Goal: Task Accomplishment & Management: Manage account settings

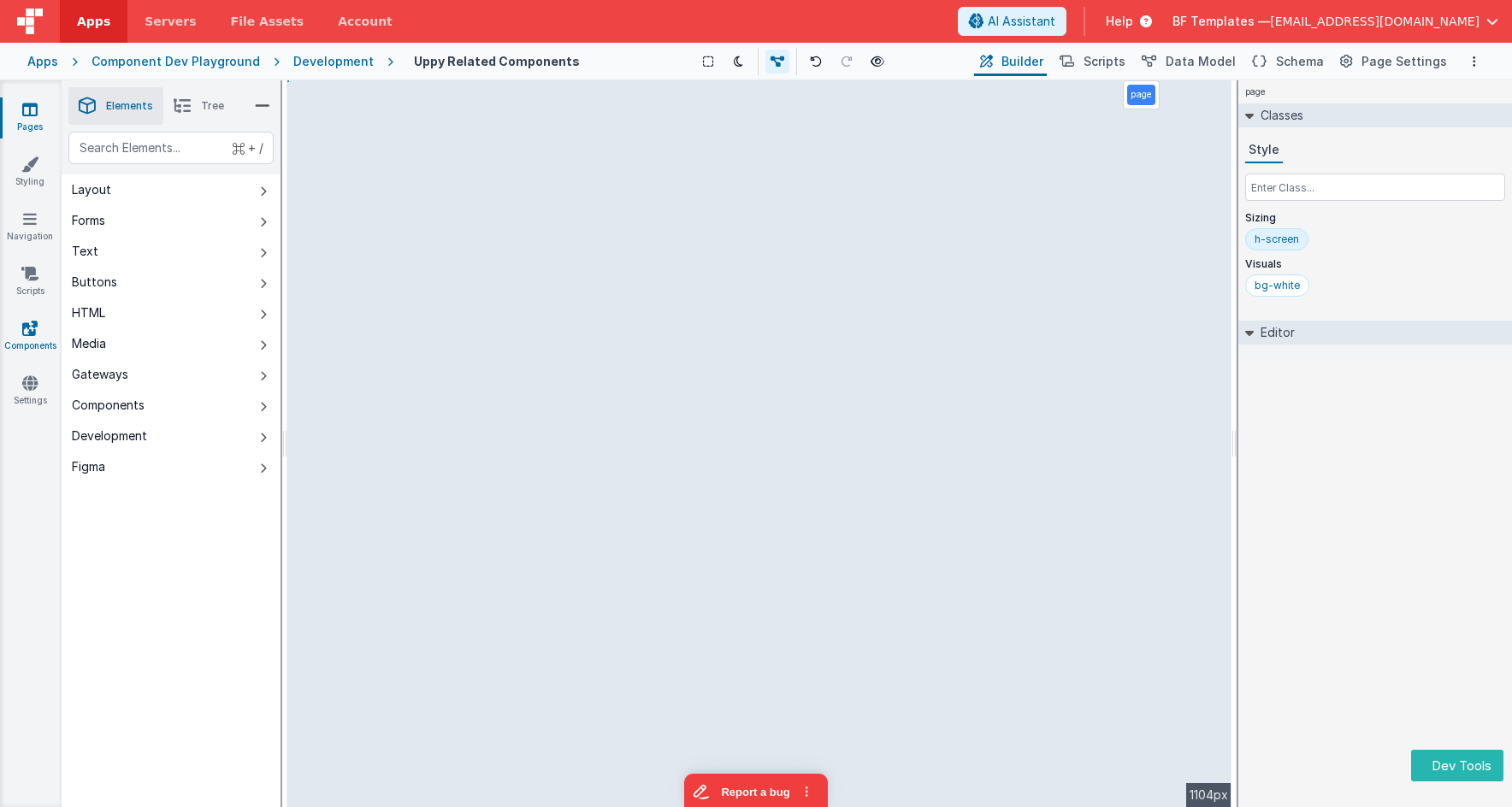
click at [27, 320] on icon at bounding box center [30, 328] width 16 height 17
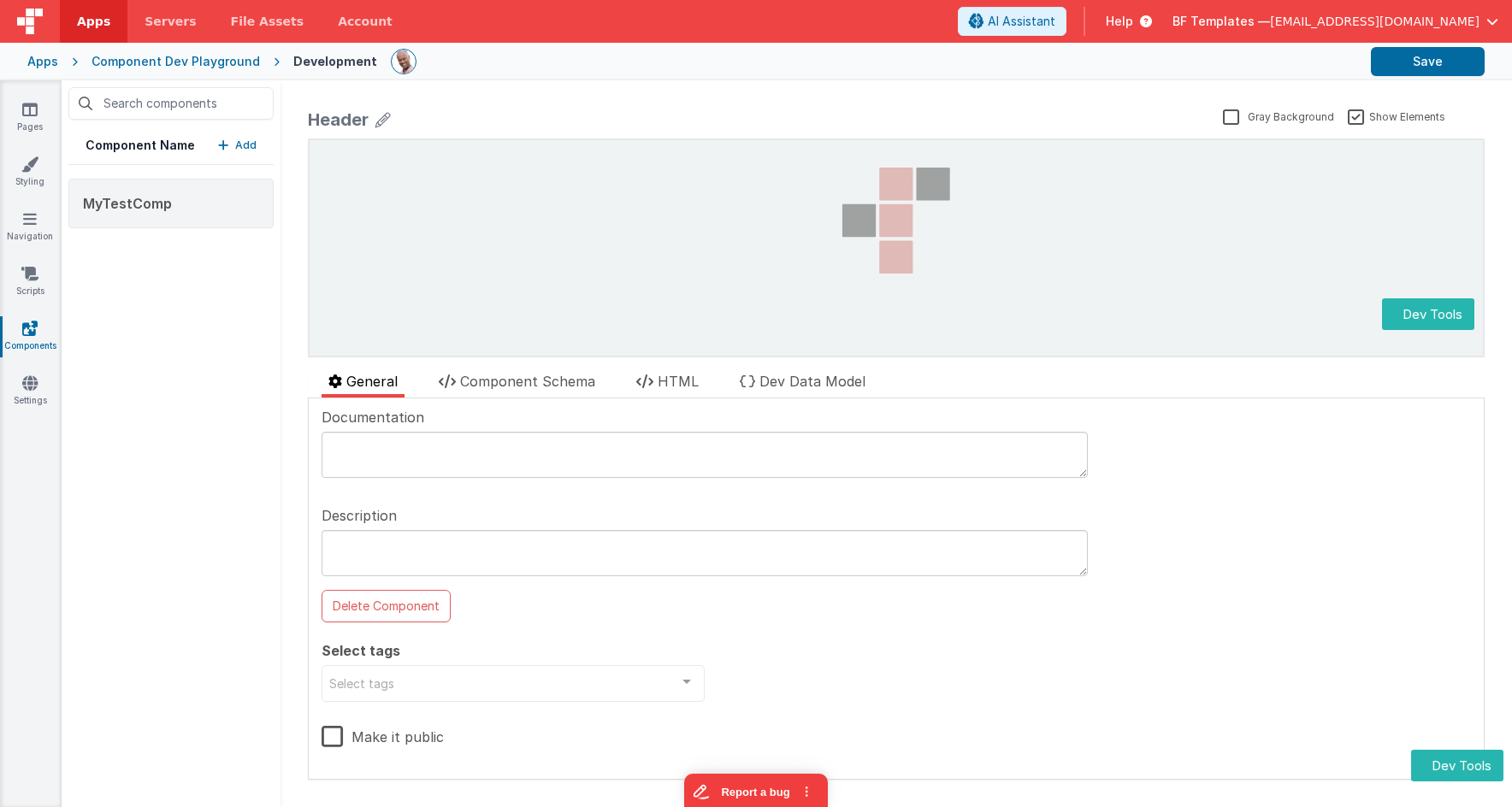
click at [248, 142] on p "Add" at bounding box center [246, 145] width 22 height 17
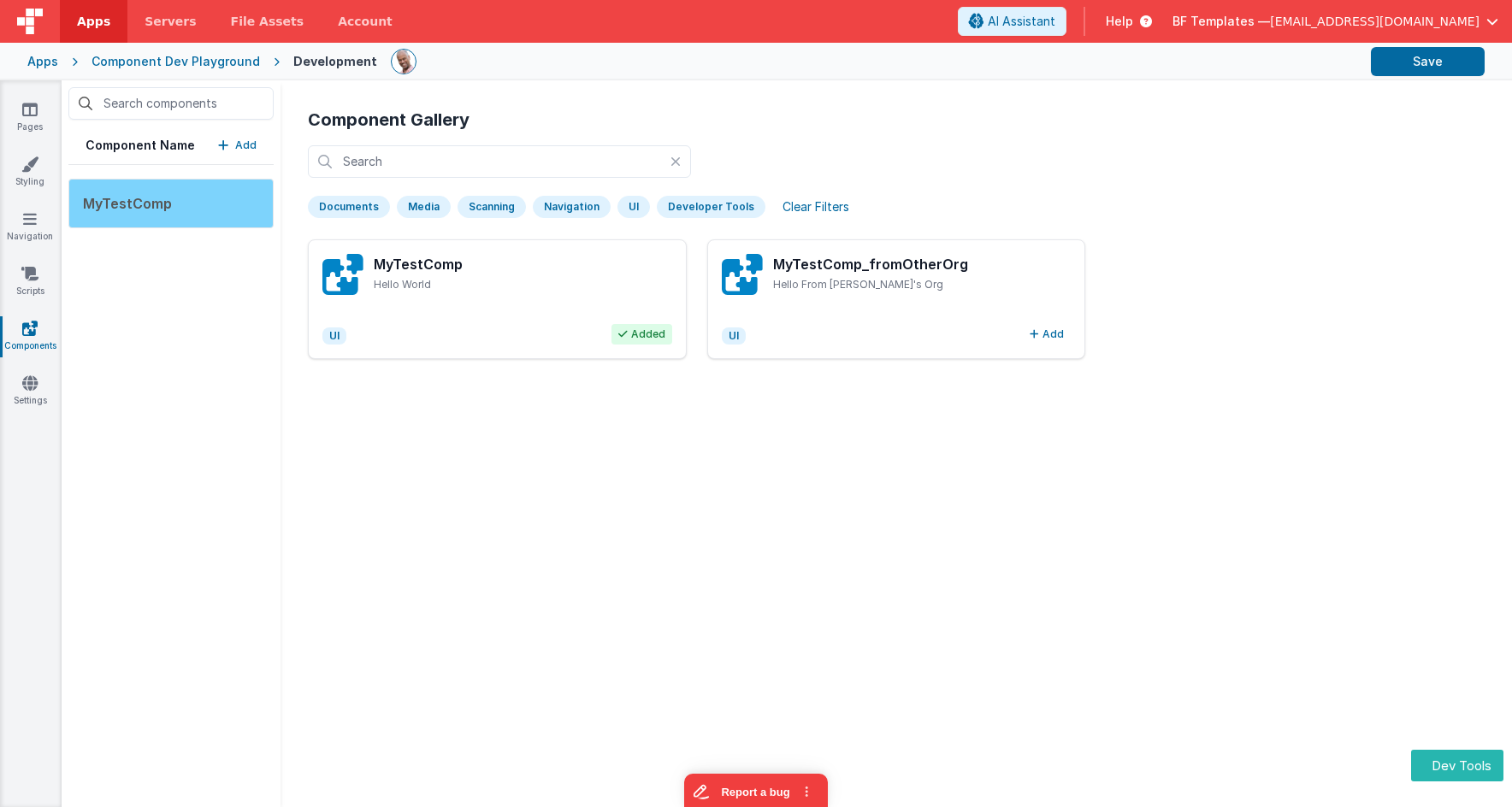
click at [196, 198] on div "MyTestComp" at bounding box center [171, 203] width 205 height 49
drag, startPoint x: 985, startPoint y: 349, endPoint x: 1019, endPoint y: 343, distance: 34.5
click at [985, 349] on div "MyTestComp_fromOtherOrg Hello From [PERSON_NAME]'s Org UI Add" at bounding box center [897, 300] width 379 height 119
click at [1052, 332] on button "Add" at bounding box center [1046, 334] width 48 height 21
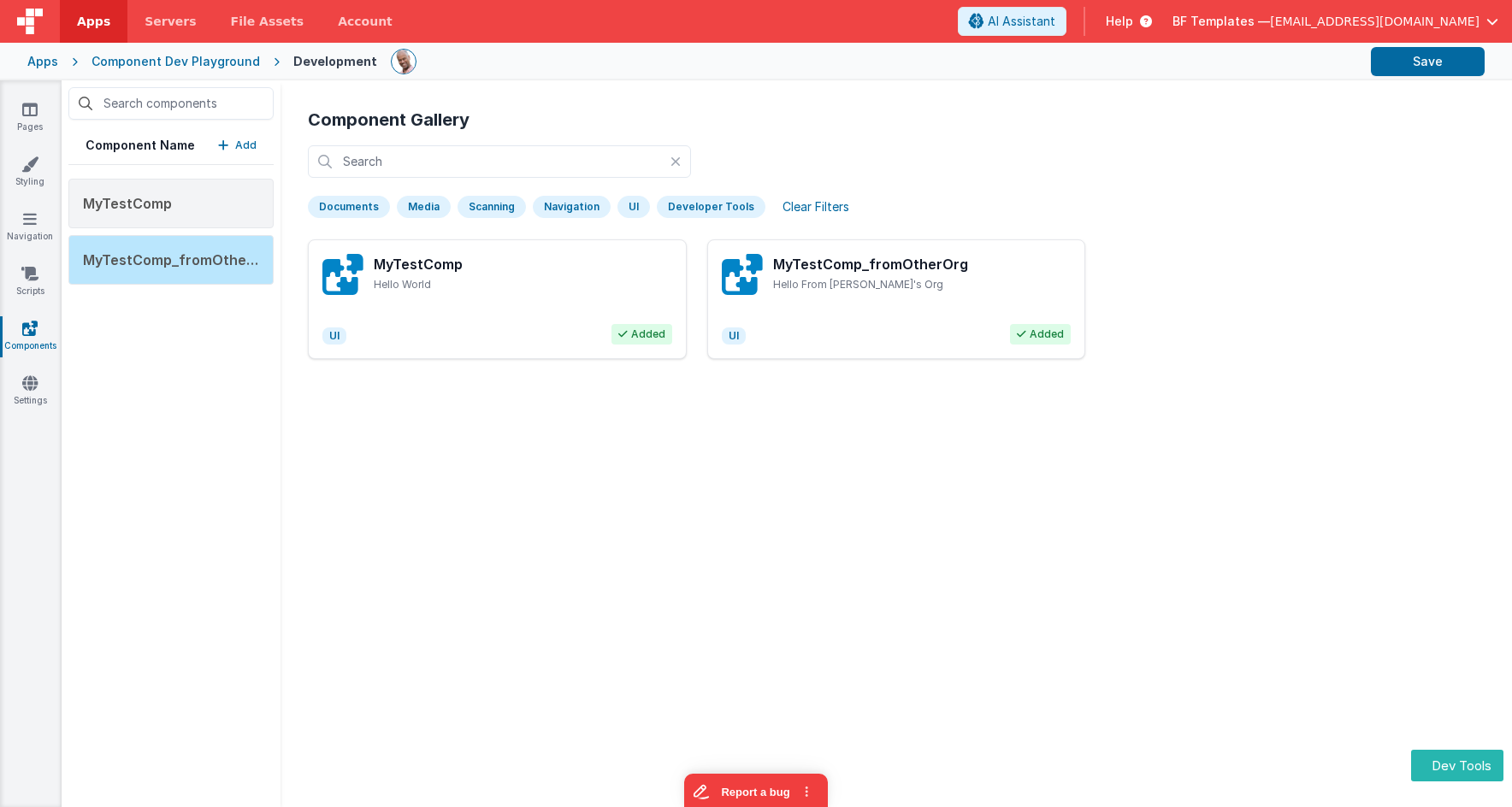
click at [23, 372] on div "Pages Styling Navigation Scripts Components Settings" at bounding box center [30, 443] width 61 height 726
click at [28, 376] on icon at bounding box center [30, 384] width 16 height 17
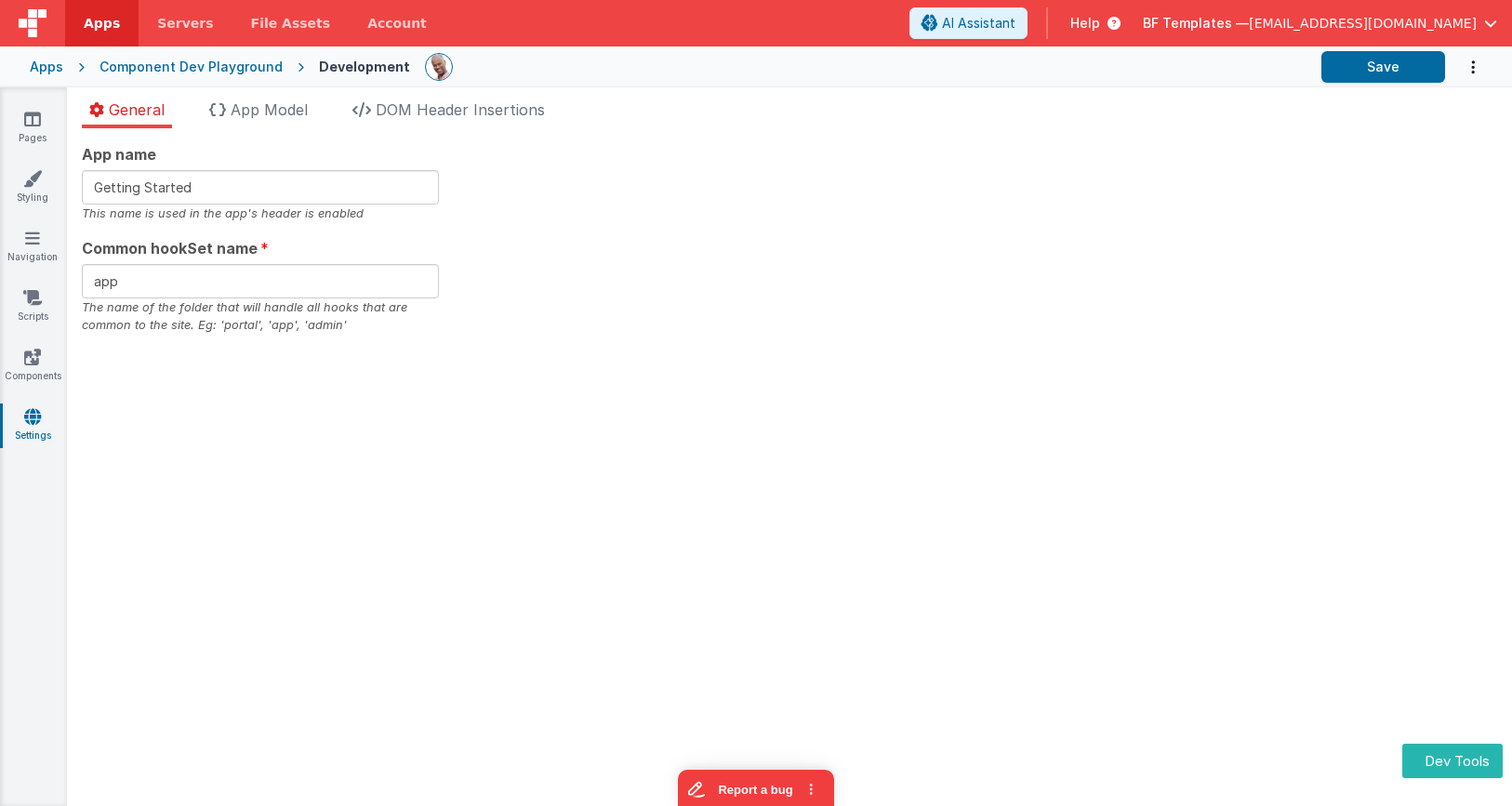
click at [732, 503] on div "App name Getting Started This name is used in the app's header is enabled Commo…" at bounding box center [789, 467] width 1445 height 678
click at [37, 68] on div "Apps" at bounding box center [47, 67] width 34 height 19
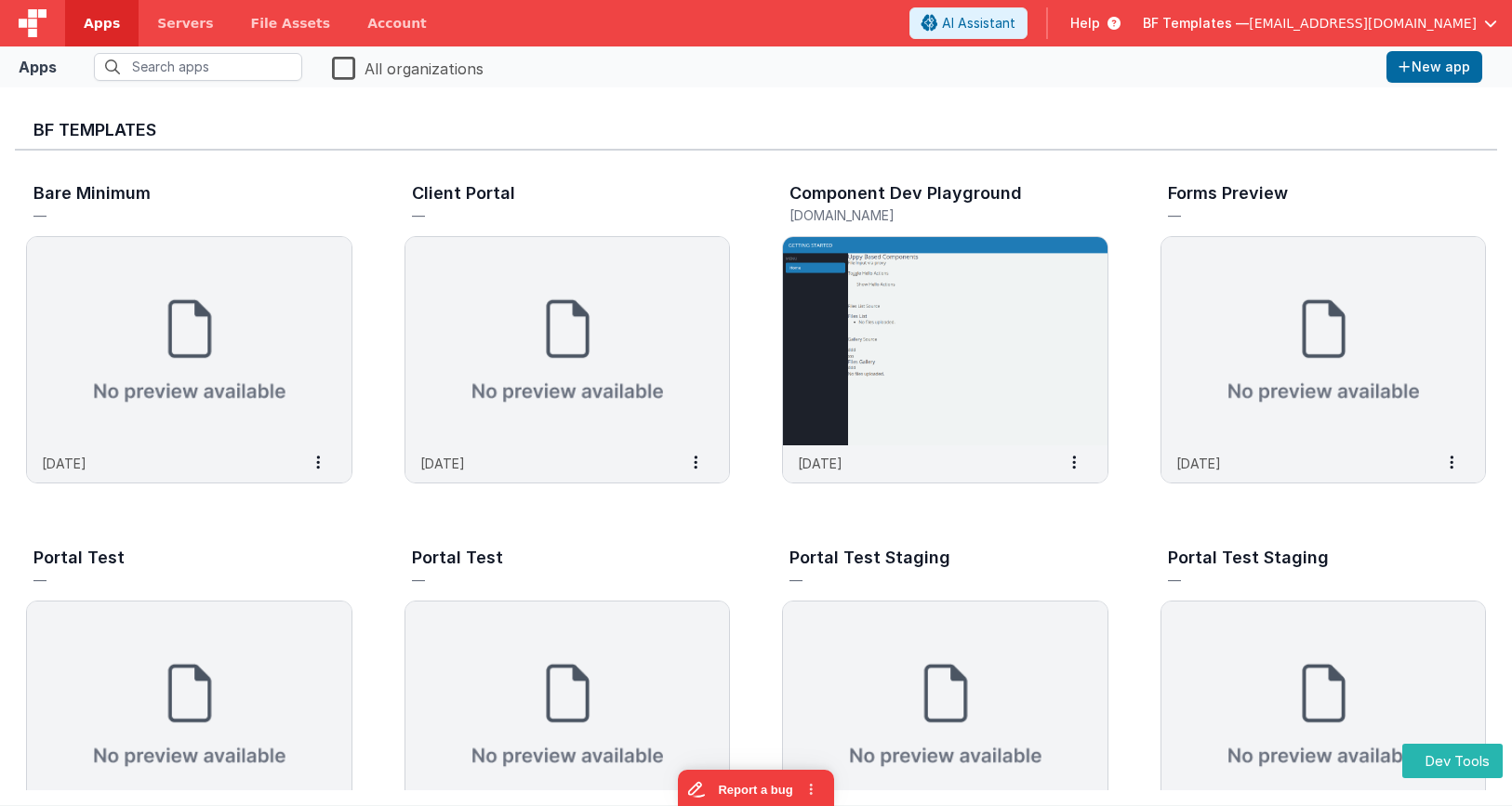
click at [1355, 21] on span "[EMAIL_ADDRESS][DOMAIN_NAME]" at bounding box center [1362, 24] width 228 height 19
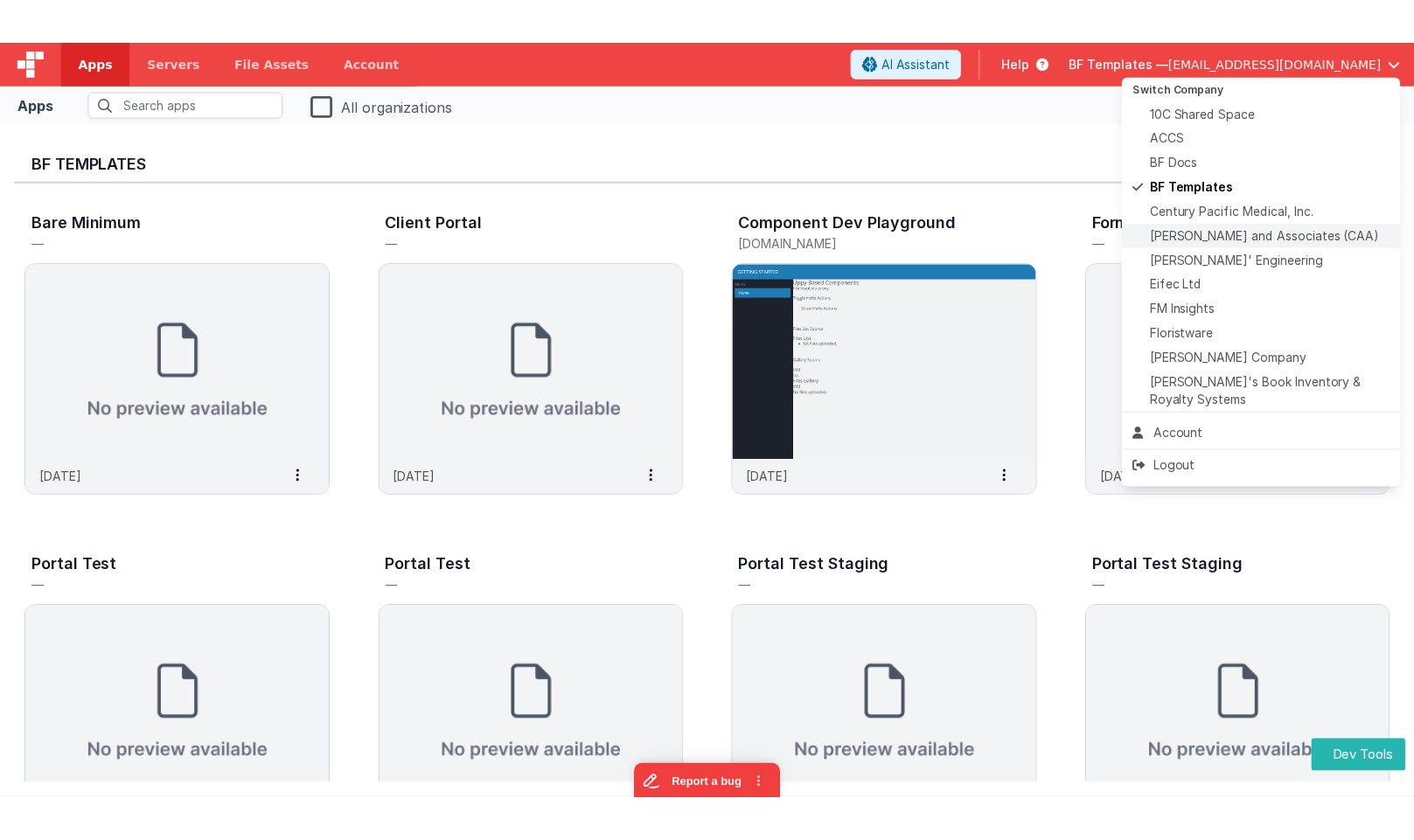
scroll to position [7, 0]
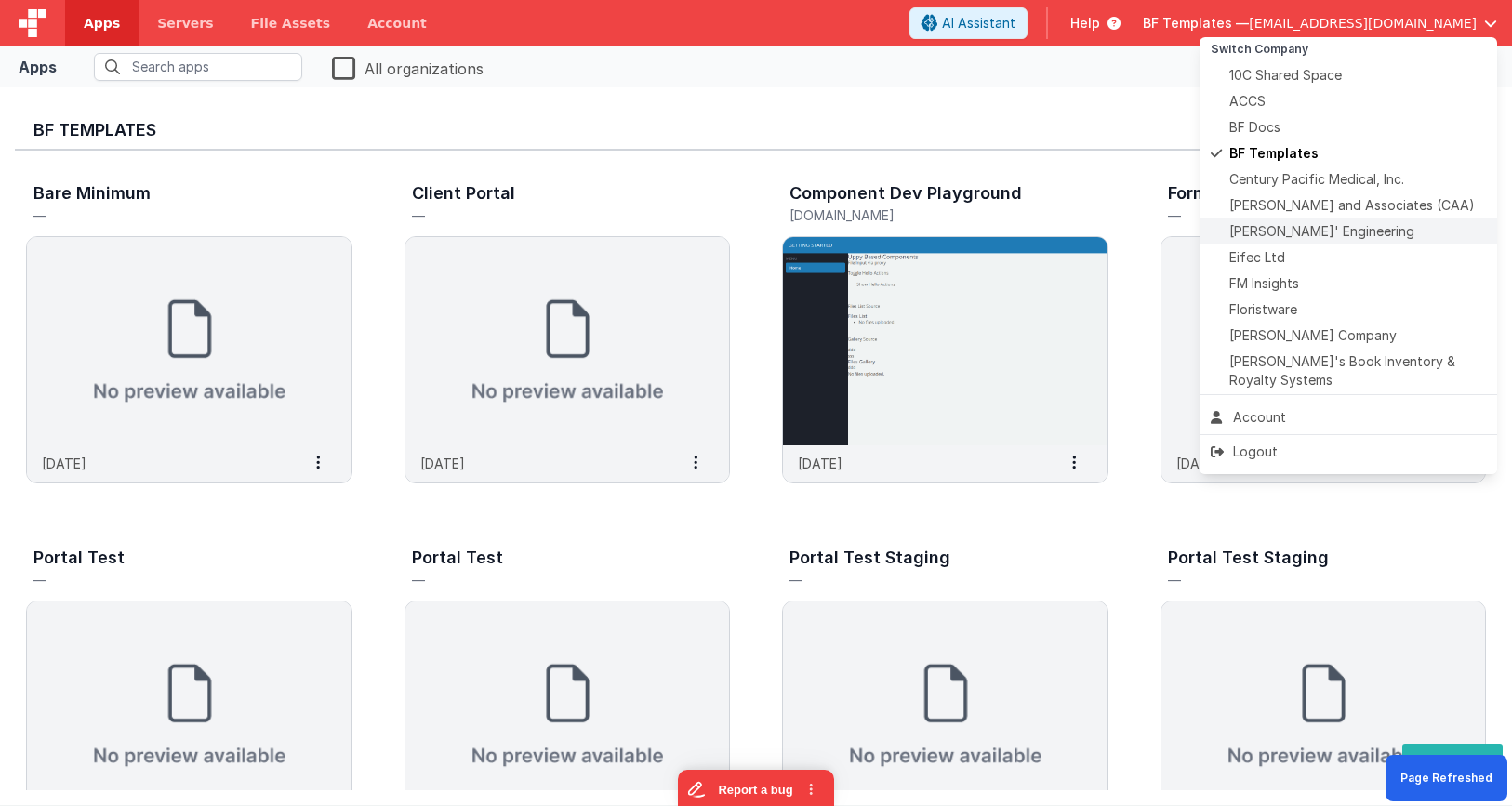
drag, startPoint x: 1280, startPoint y: 218, endPoint x: 1272, endPoint y: 233, distance: 17.0
click at [1279, 218] on ul "Switch Company 10C Shared Space ACCS BF Docs BF Templates Century Pacific Medic…" at bounding box center [1348, 216] width 298 height 357
click at [1272, 233] on span "[PERSON_NAME]' Engineering" at bounding box center [1322, 232] width 185 height 19
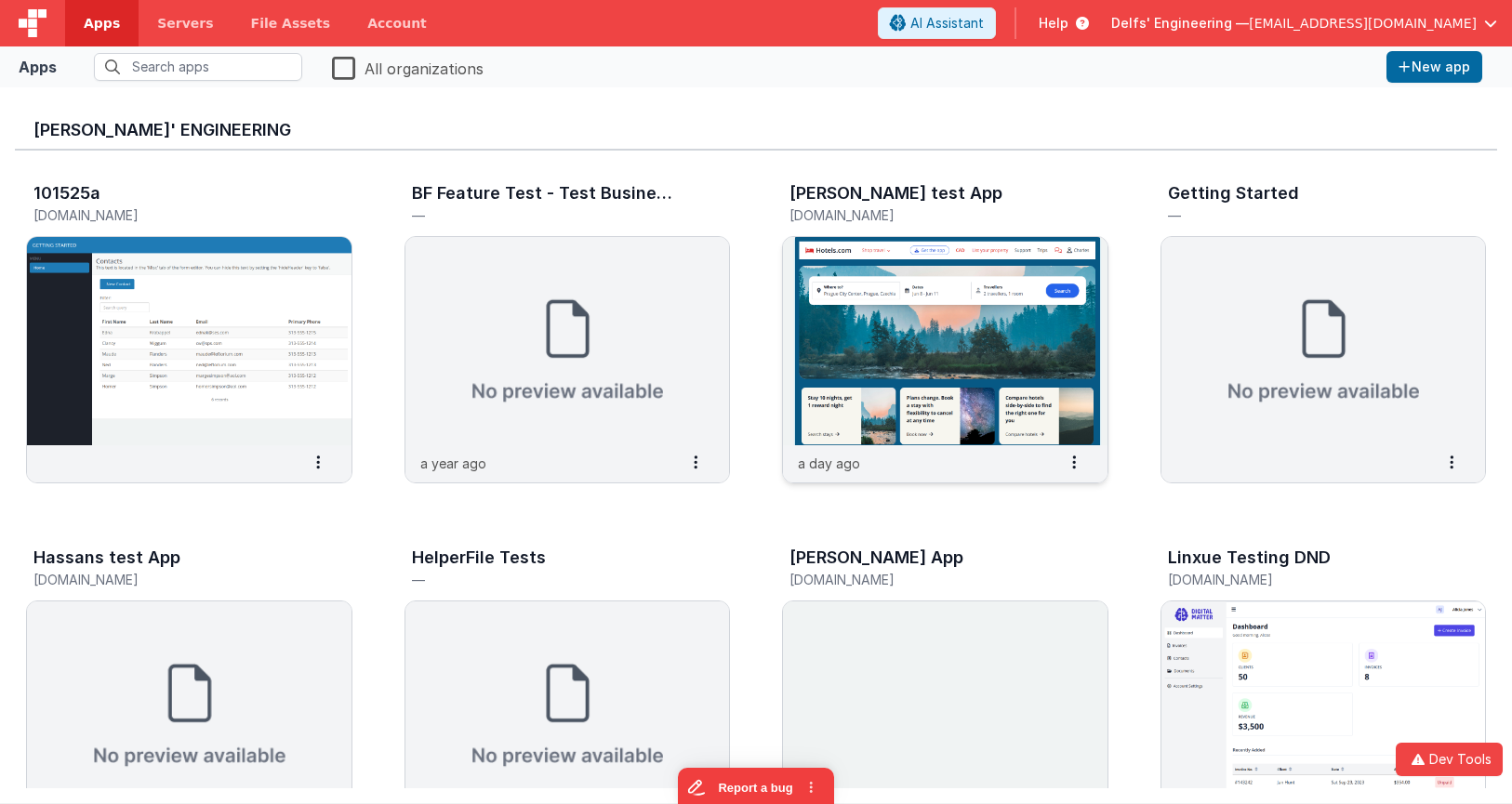
click at [928, 321] on img at bounding box center [945, 341] width 325 height 208
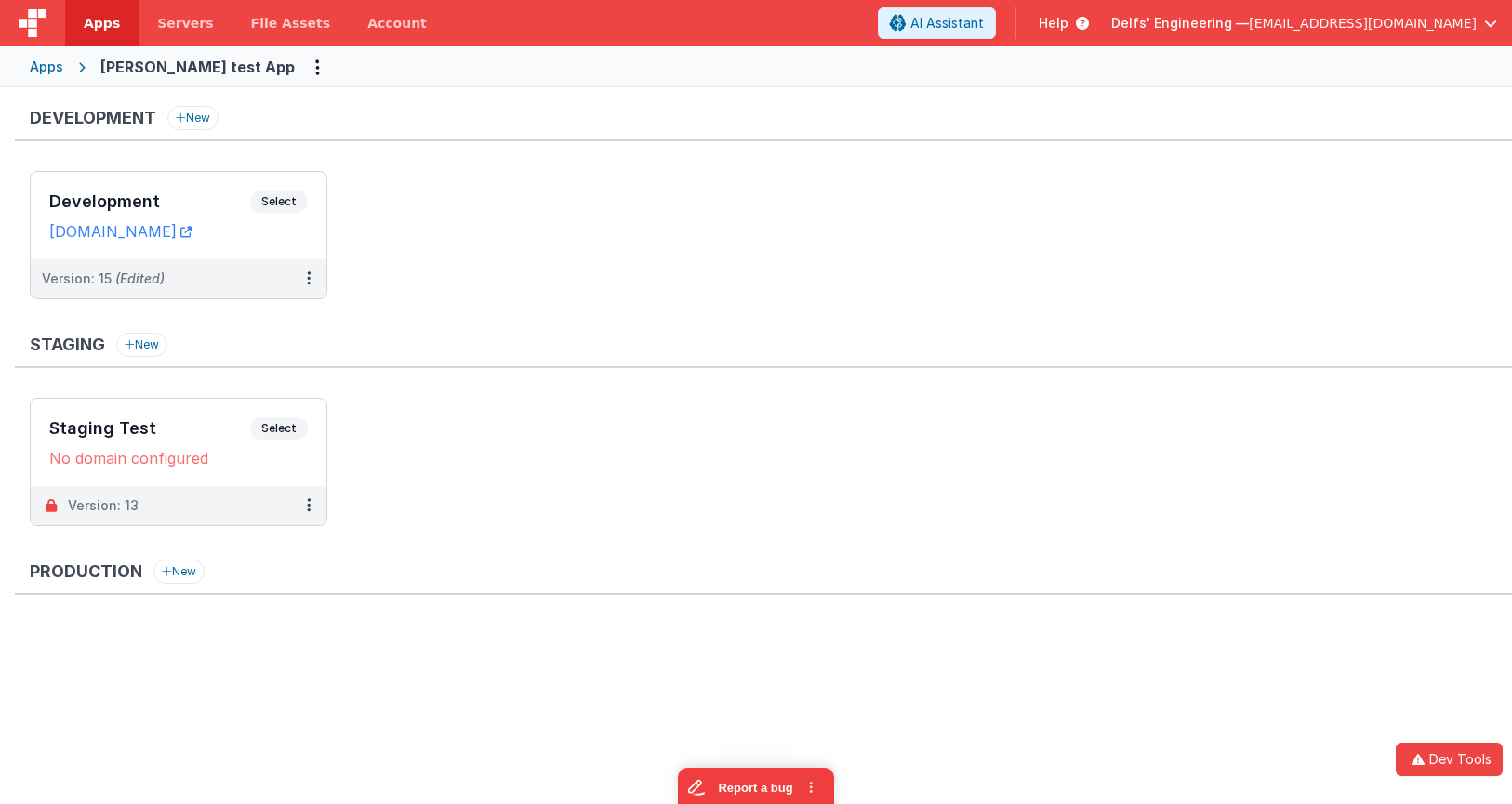
click at [55, 71] on div "Apps" at bounding box center [47, 67] width 34 height 19
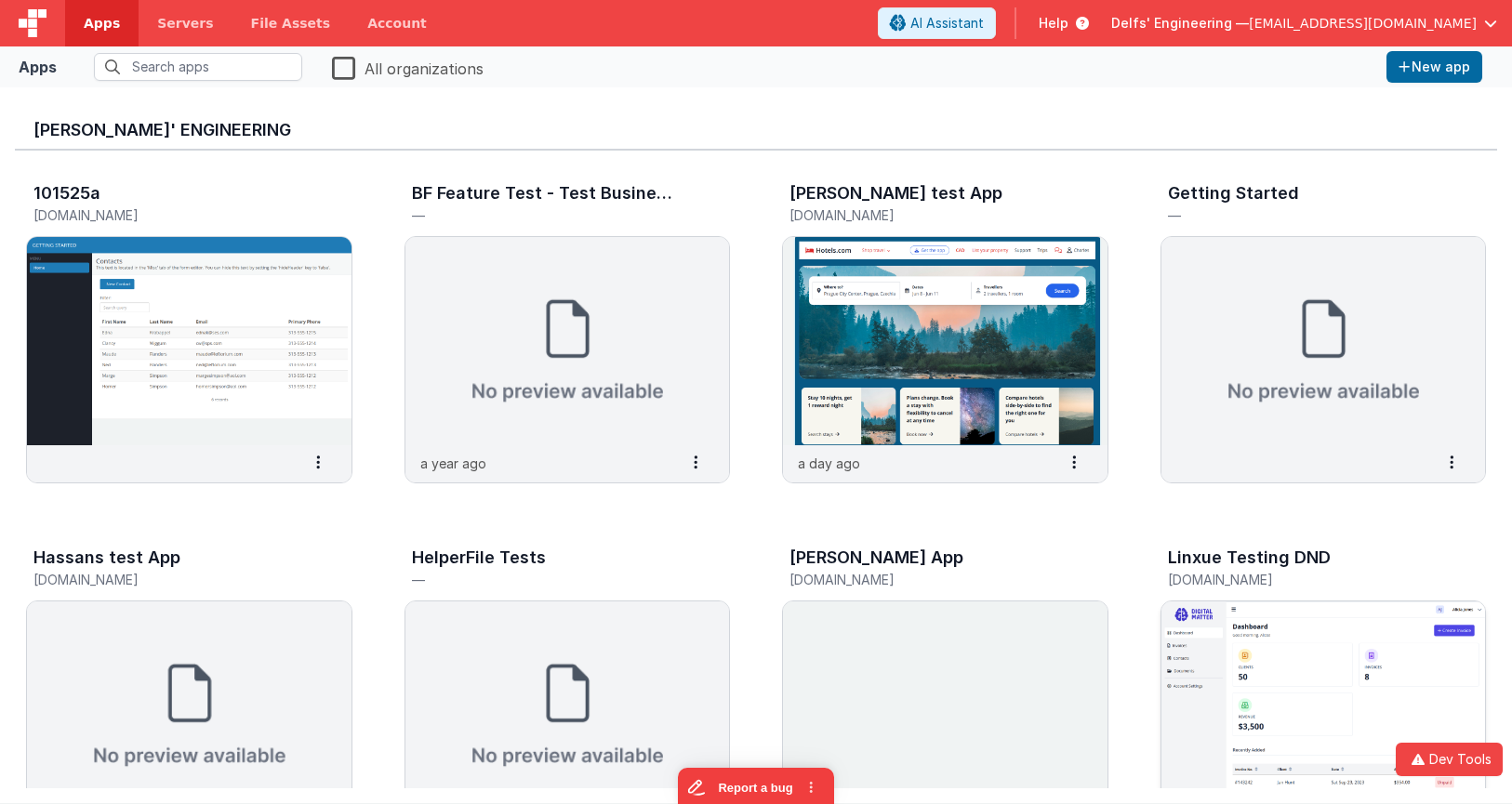
click at [1273, 714] on img at bounding box center [1324, 705] width 325 height 208
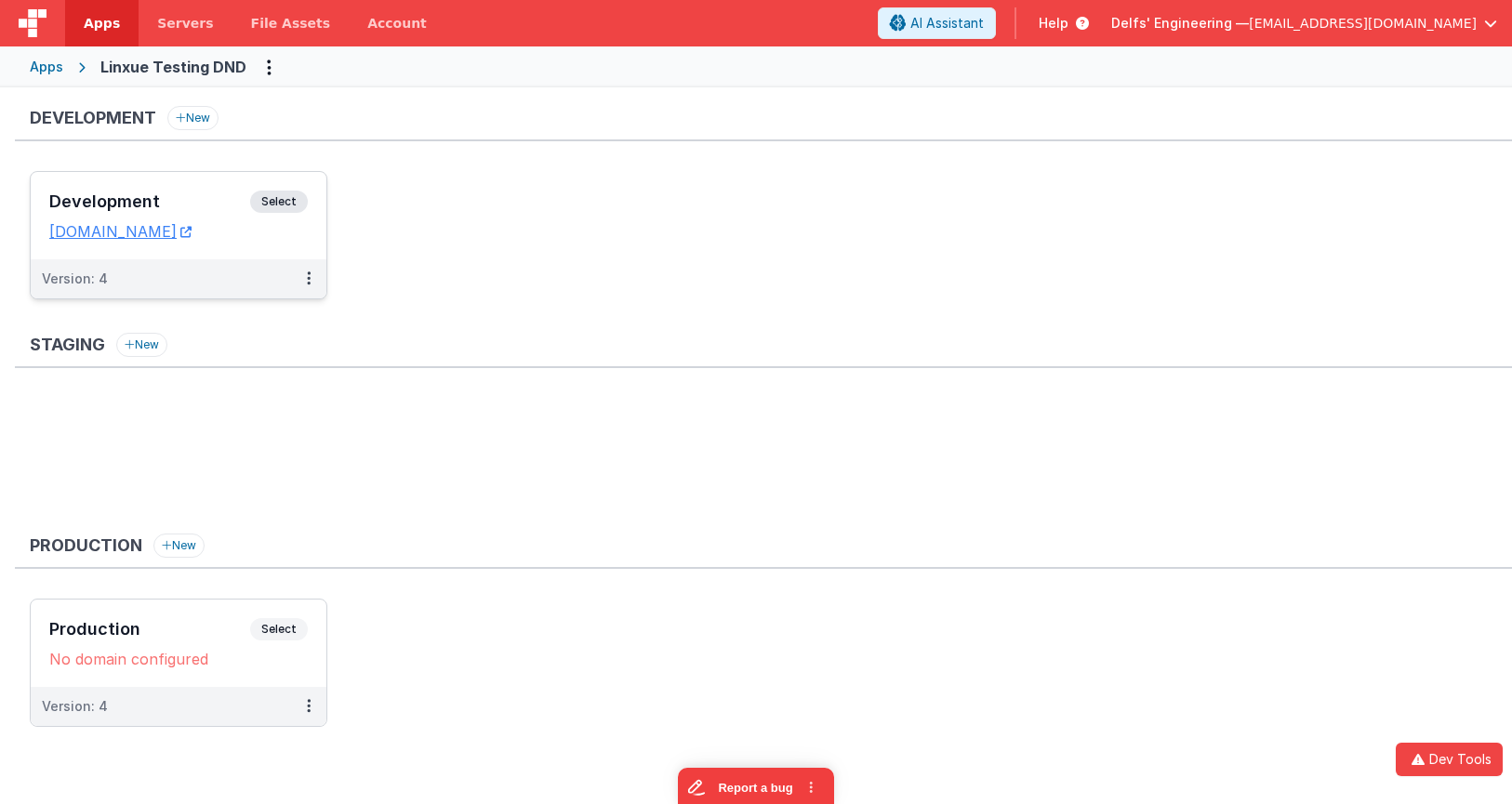
click at [314, 184] on div "Development Select URLs [DOMAIN_NAME]" at bounding box center [179, 216] width 296 height 88
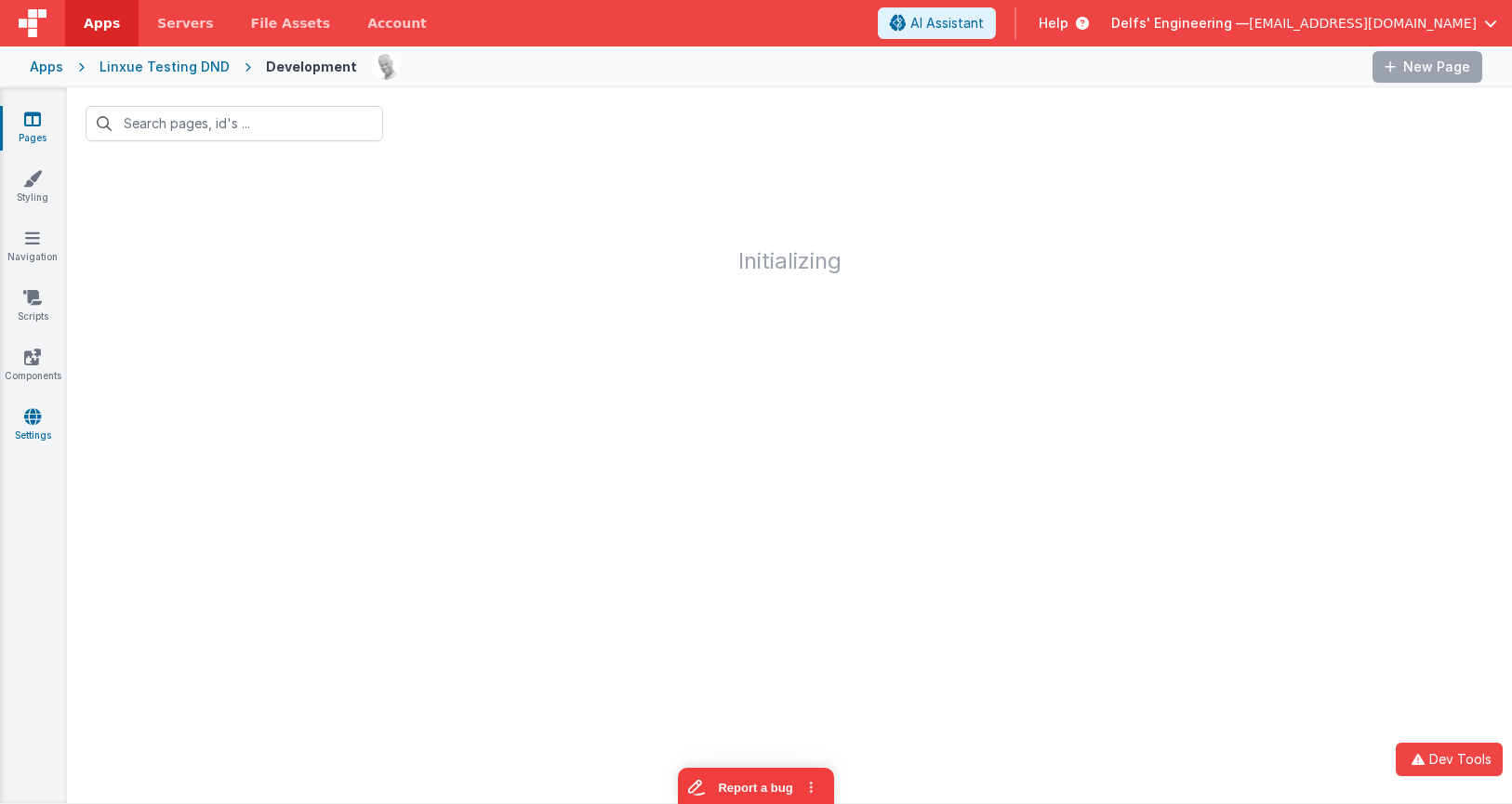
click at [24, 418] on icon at bounding box center [33, 417] width 17 height 19
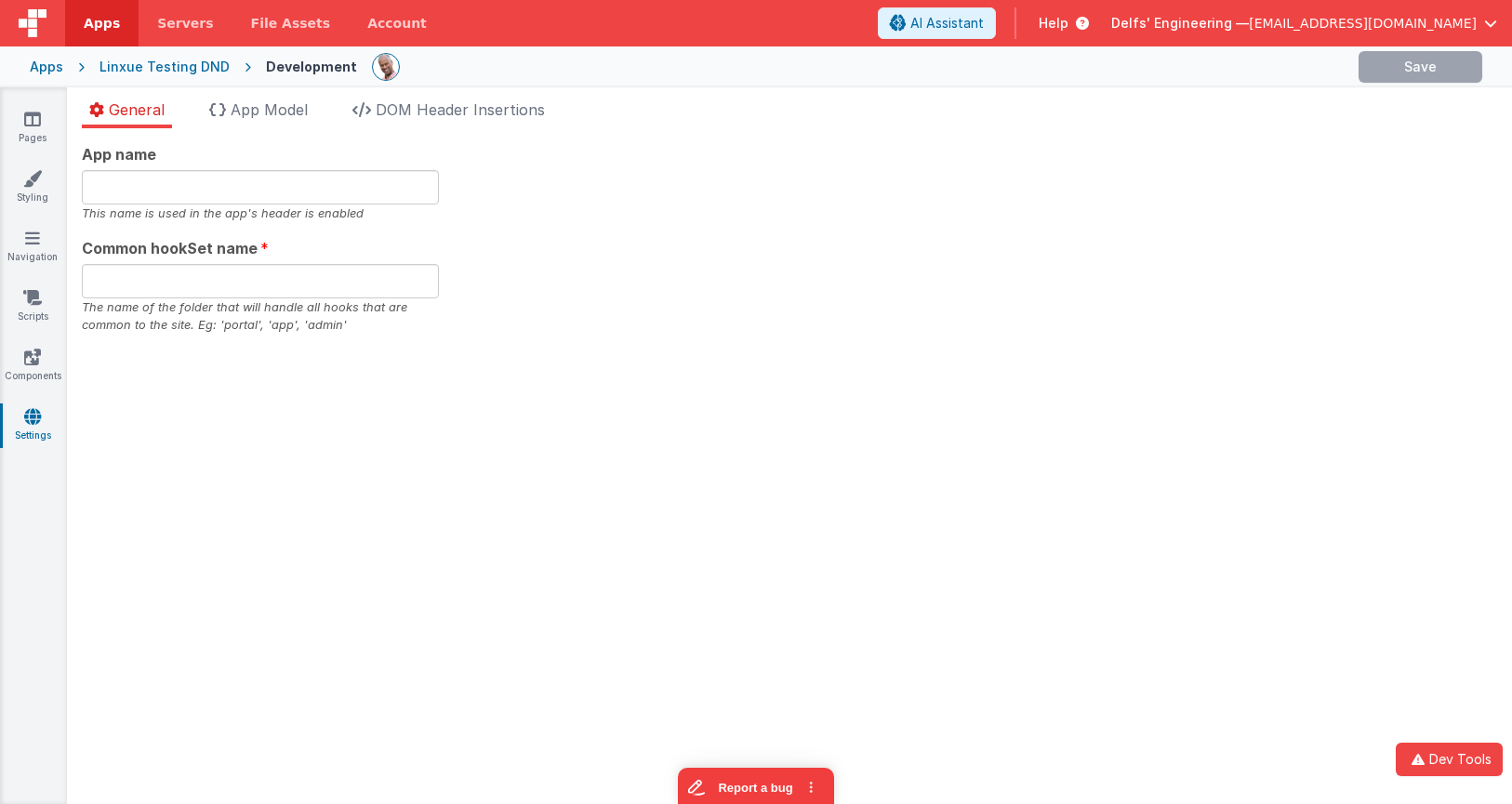
type input "app"
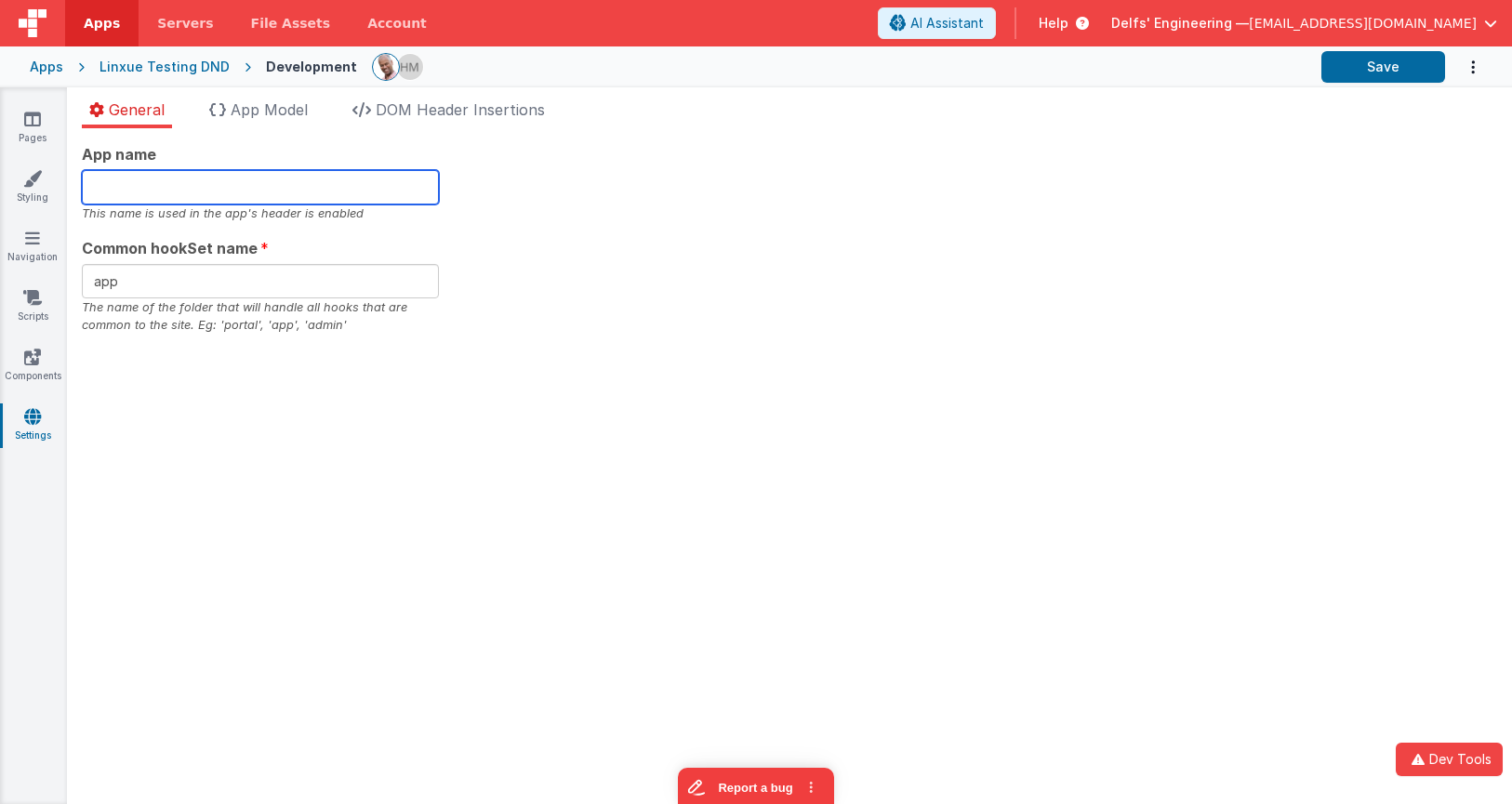
click at [340, 181] on input "text" at bounding box center [260, 187] width 357 height 35
click at [263, 182] on input "[PERSON_NAME]'s App" at bounding box center [260, 187] width 357 height 35
type input "[PERSON_NAME]'s App2"
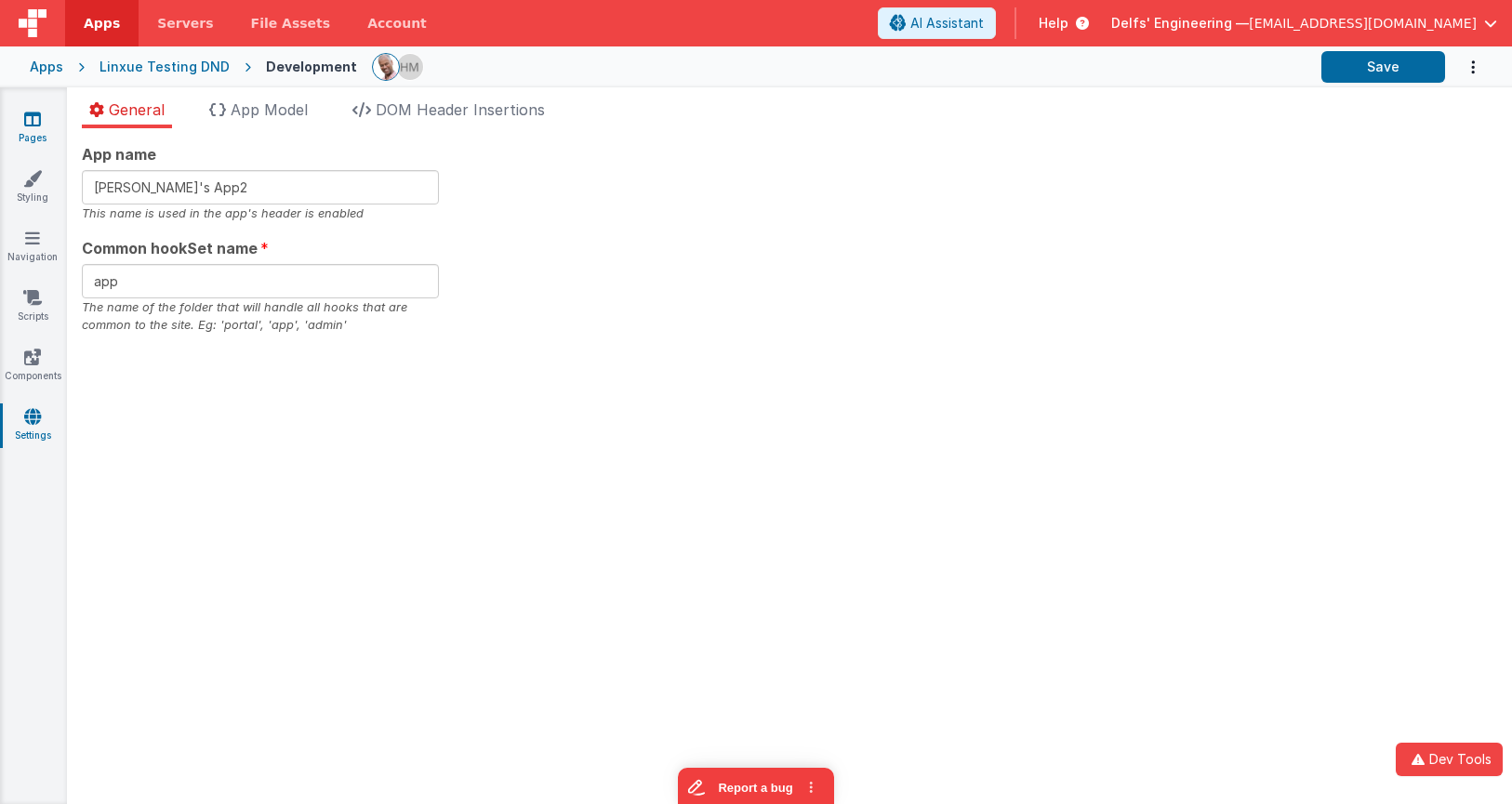
click at [32, 130] on link "Pages" at bounding box center [32, 129] width 67 height 38
type input "[PERSON_NAME]'s App3"
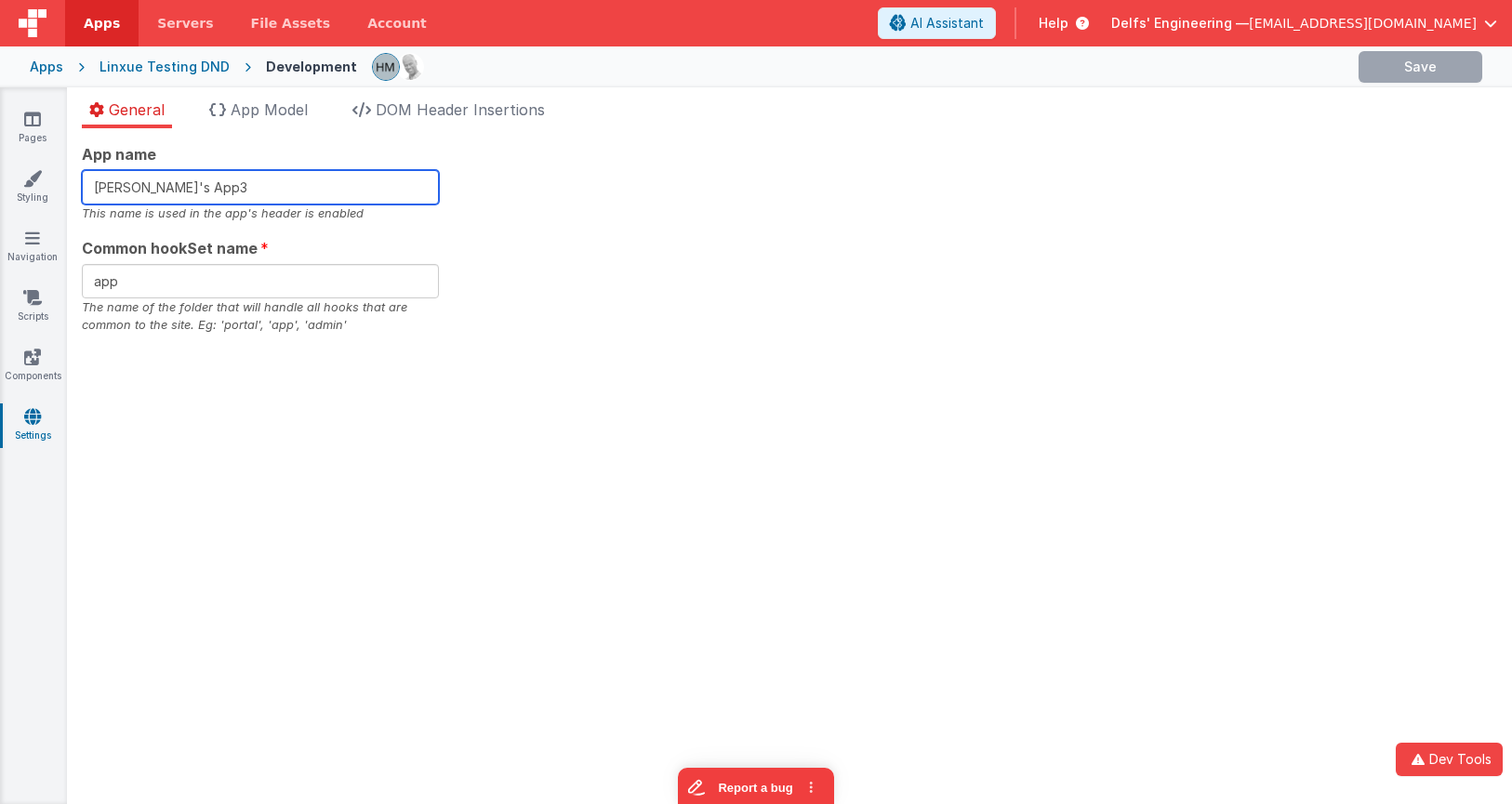
click at [355, 188] on input "[PERSON_NAME]'s App3" at bounding box center [260, 187] width 357 height 35
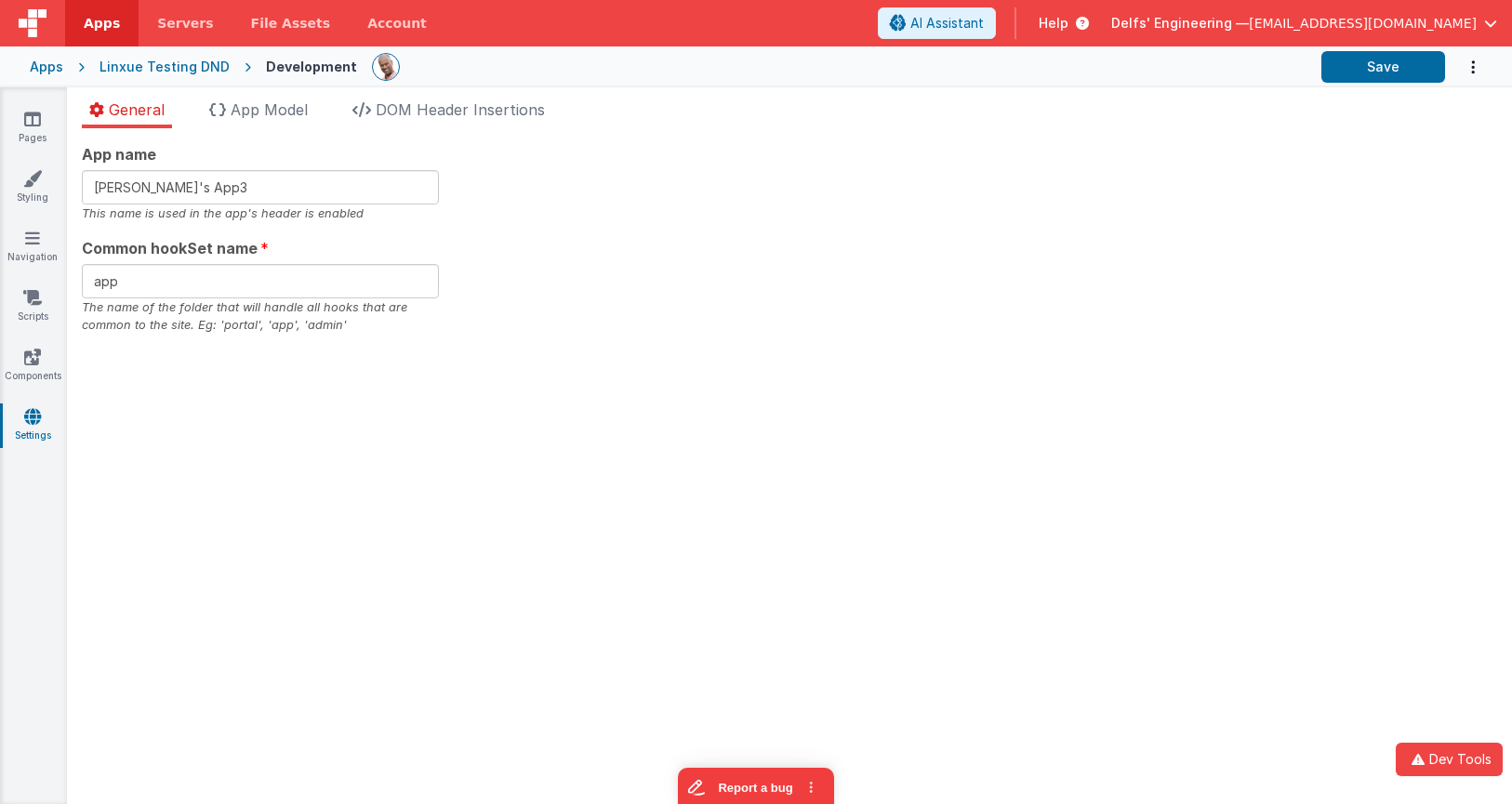
drag, startPoint x: 670, startPoint y: 246, endPoint x: 568, endPoint y: 218, distance: 105.8
click at [670, 246] on section "Pages Styling Navigation Scripts Components Settings General App Model DOM Head…" at bounding box center [756, 445] width 1512 height 716
drag, startPoint x: 1469, startPoint y: 760, endPoint x: 1455, endPoint y: 750, distance: 17.2
click at [1468, 760] on button "Dev Tools" at bounding box center [1449, 760] width 107 height 34
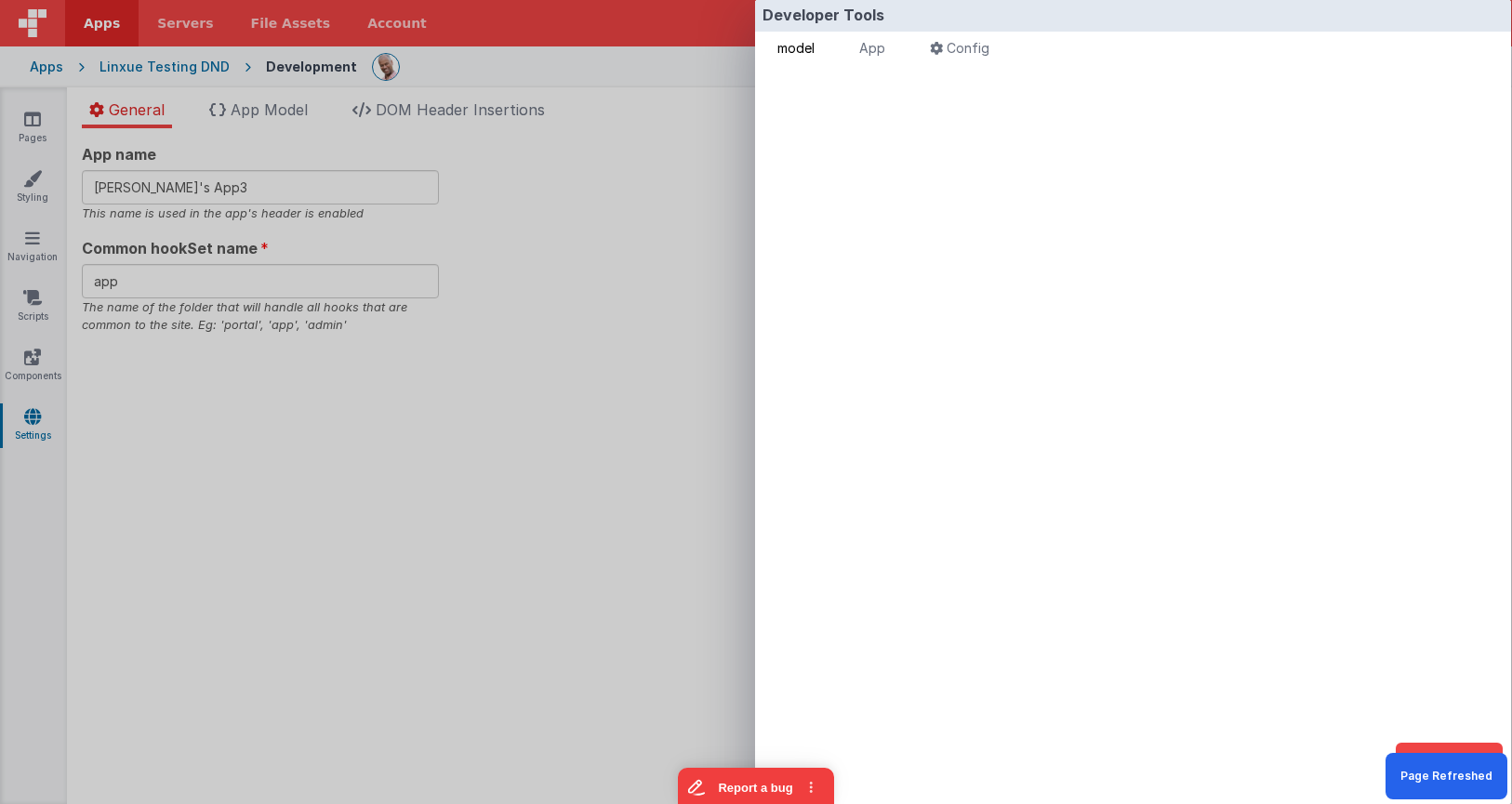
click at [811, 50] on span "model" at bounding box center [796, 47] width 38 height 16
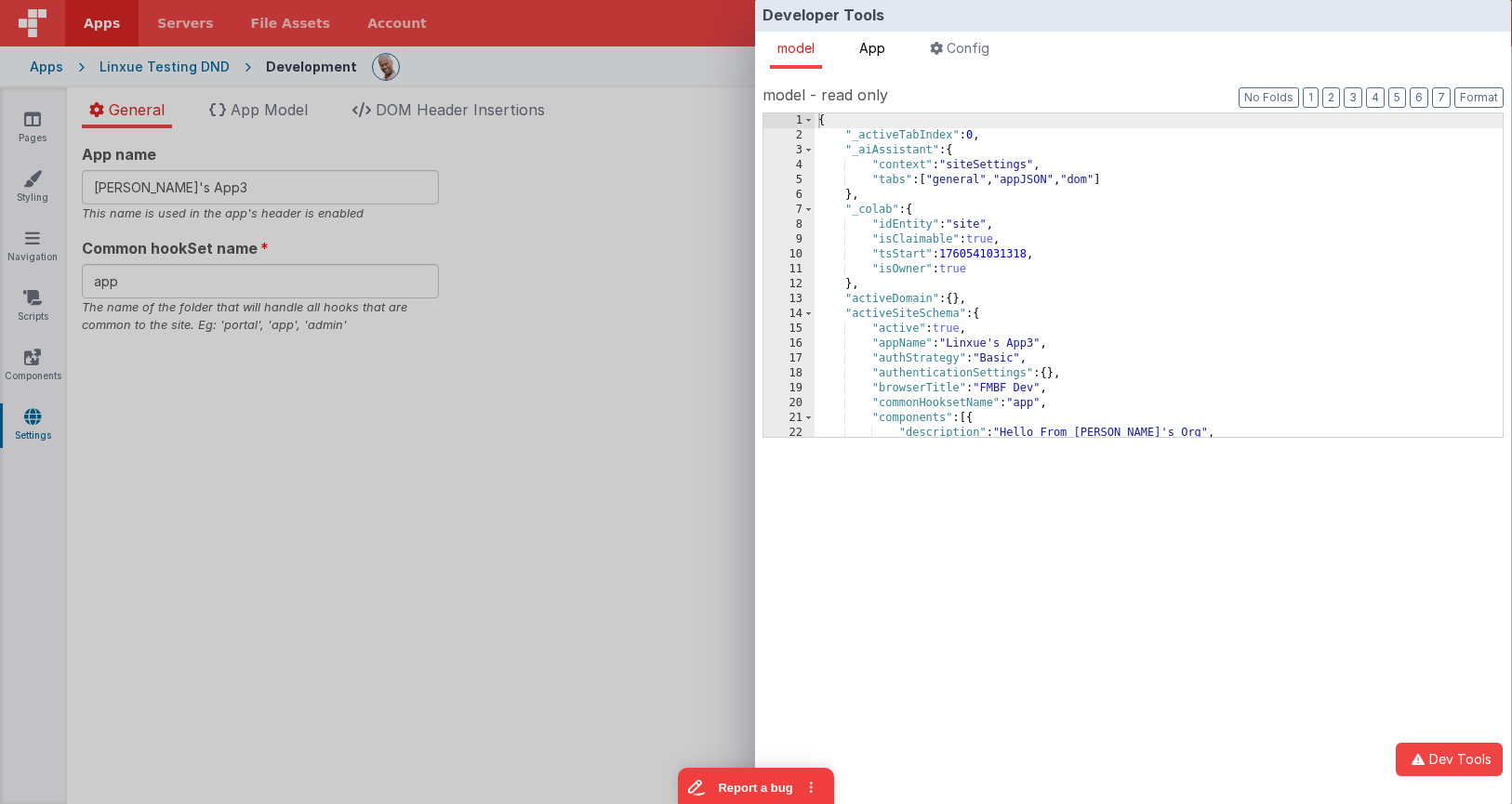
click at [875, 55] on span "App" at bounding box center [873, 47] width 26 height 16
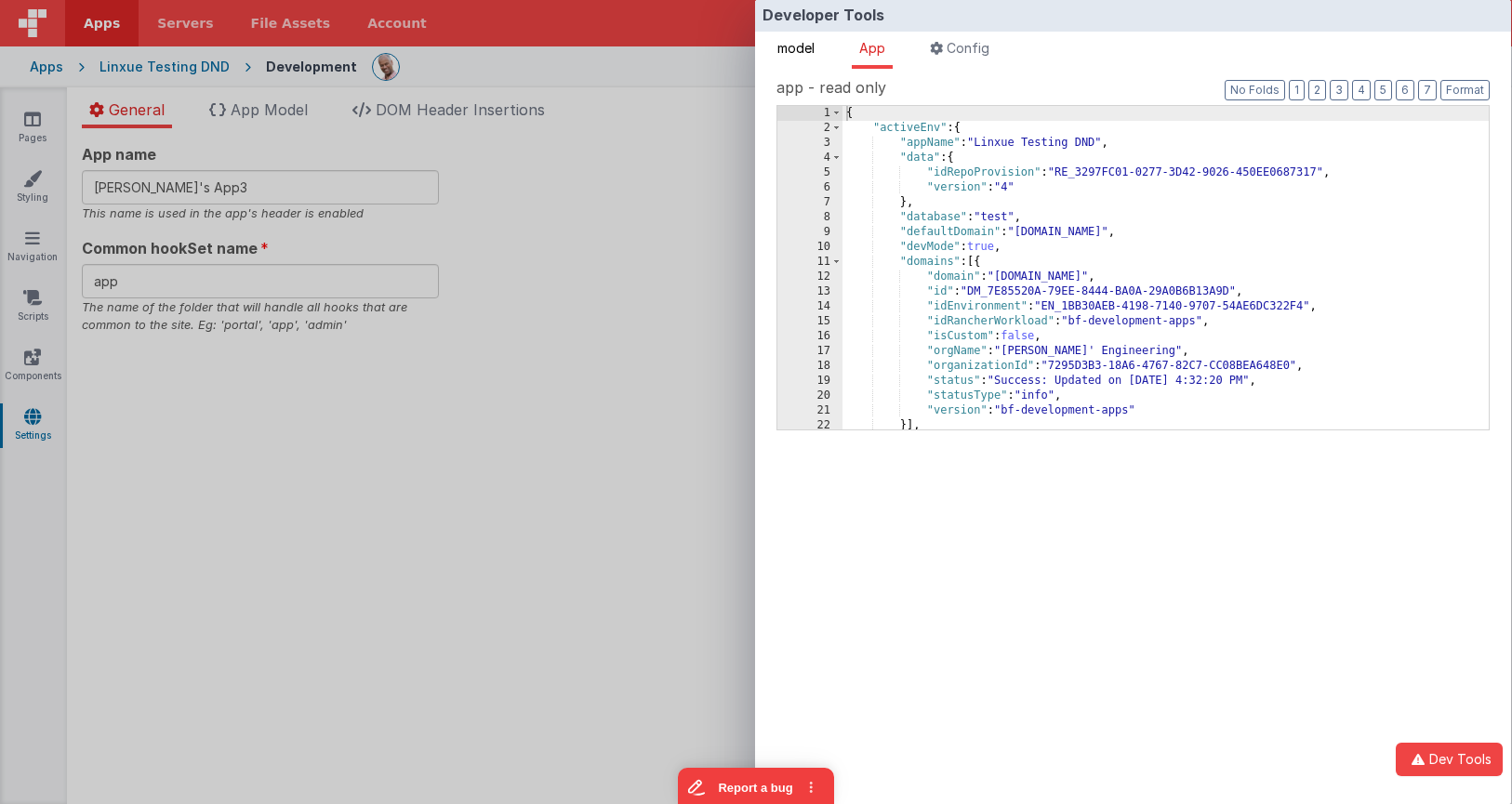
click at [804, 46] on span "model" at bounding box center [796, 47] width 38 height 16
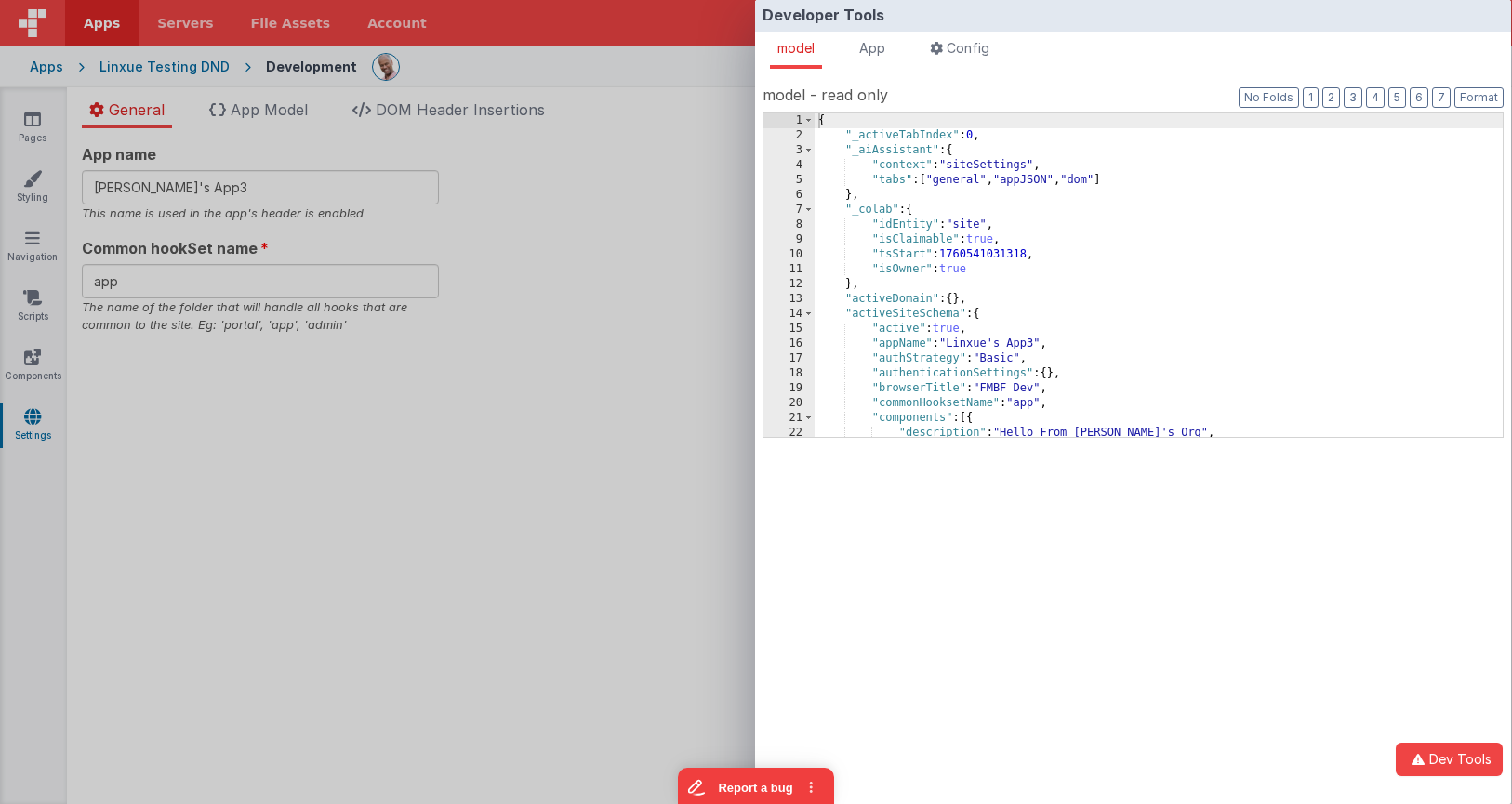
click at [684, 89] on div "Developer Tools model App Params Log (8) Misc Windows Config model - read only …" at bounding box center [756, 402] width 1512 height 804
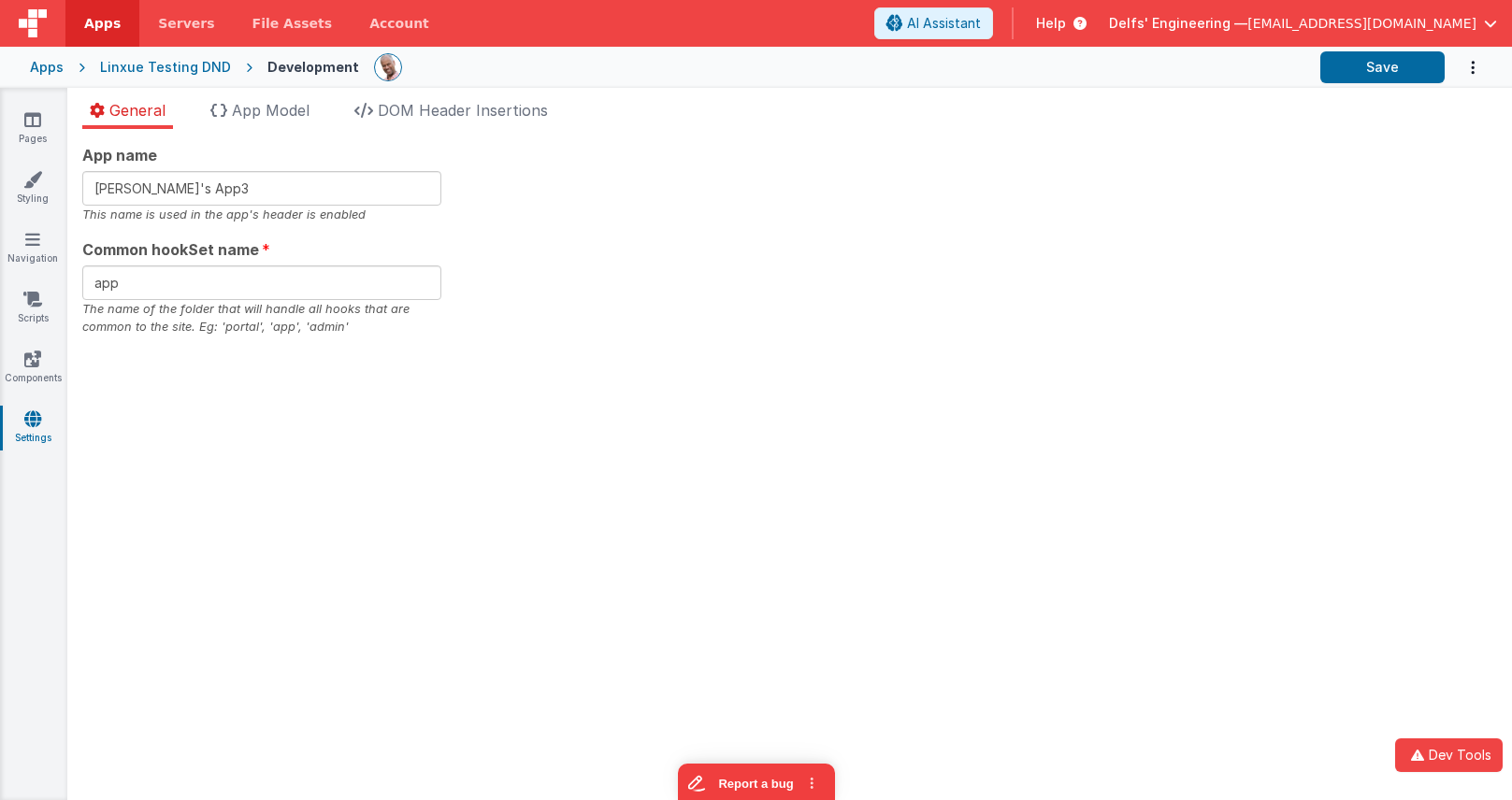
click at [916, 261] on section "Pages Styling Navigation Scripts Components Settings General App Model DOM Head…" at bounding box center [756, 444] width 1512 height 713
click at [259, 192] on input "[PERSON_NAME]'s App3" at bounding box center [261, 188] width 359 height 35
type input "[PERSON_NAME]'s App4"
click at [1378, 62] on button "Save" at bounding box center [1382, 67] width 124 height 32
click at [1370, 63] on button "Save" at bounding box center [1382, 67] width 124 height 32
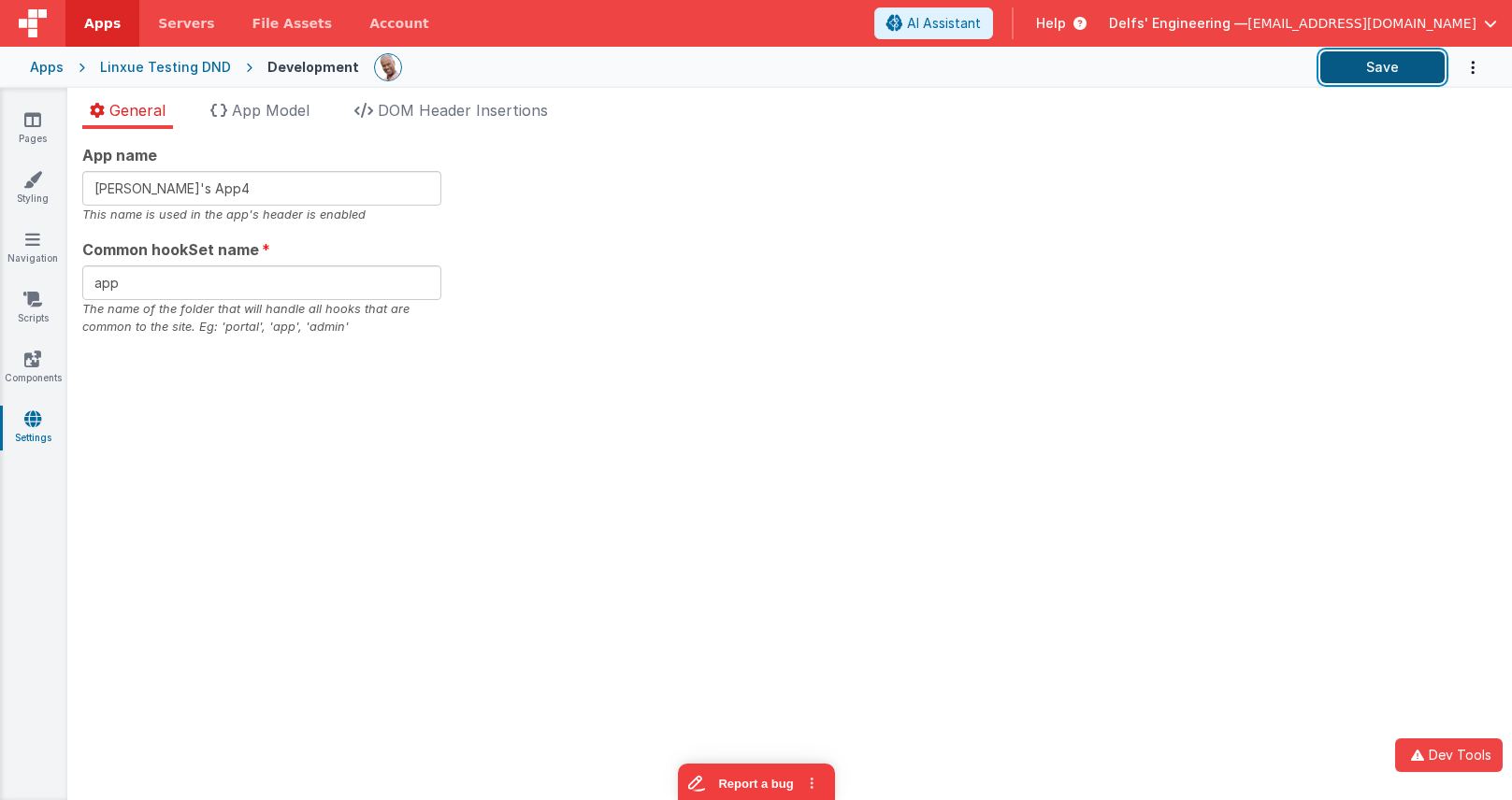
click at [1363, 72] on button "Save" at bounding box center [1382, 67] width 124 height 32
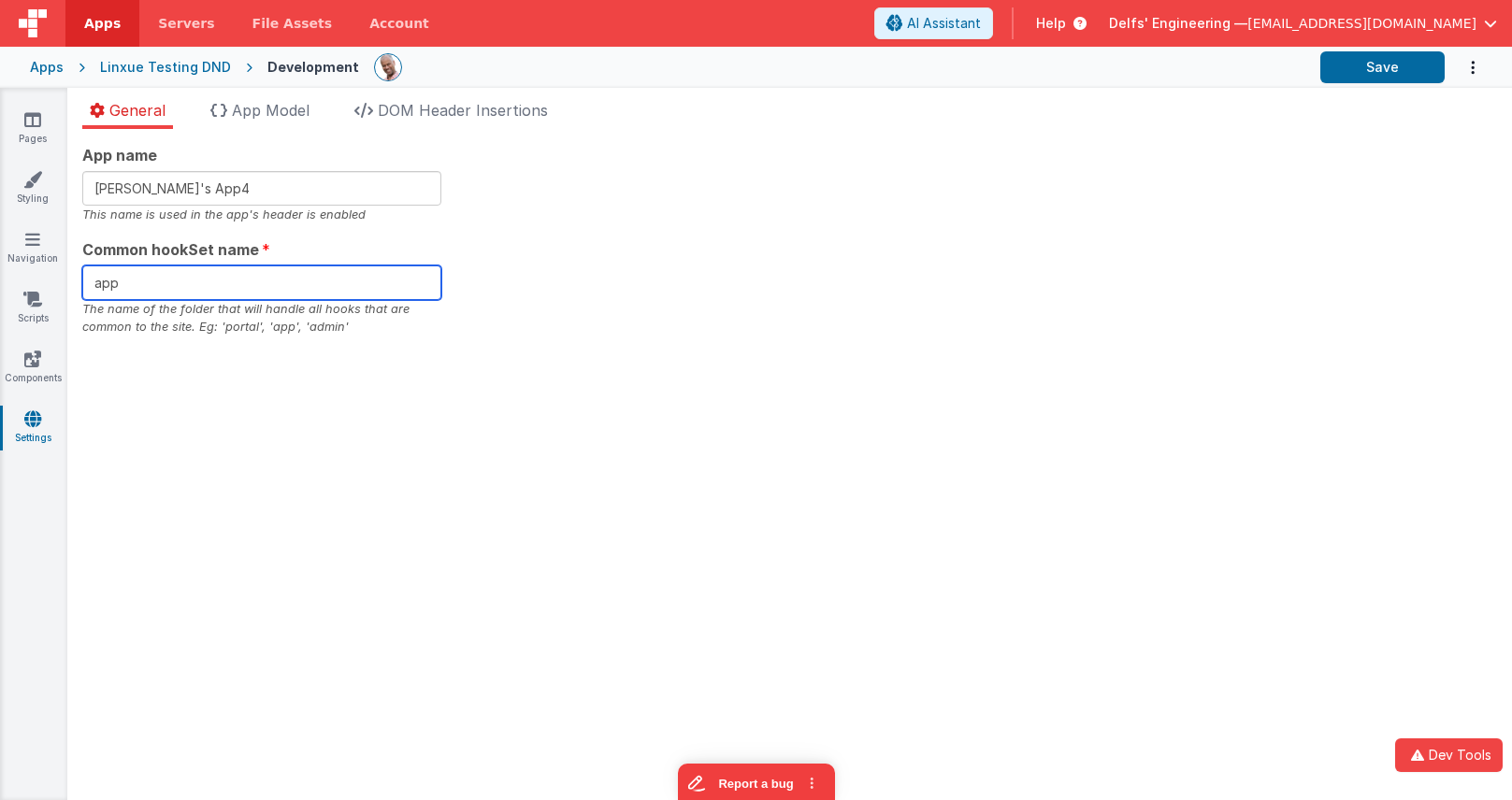
click at [266, 274] on input "app" at bounding box center [261, 282] width 359 height 35
click at [264, 283] on input "app" at bounding box center [261, 282] width 359 height 35
type input "app2"
click at [806, 239] on section "Pages Styling Navigation Scripts Components Settings General App Model DOM Head…" at bounding box center [756, 444] width 1512 height 713
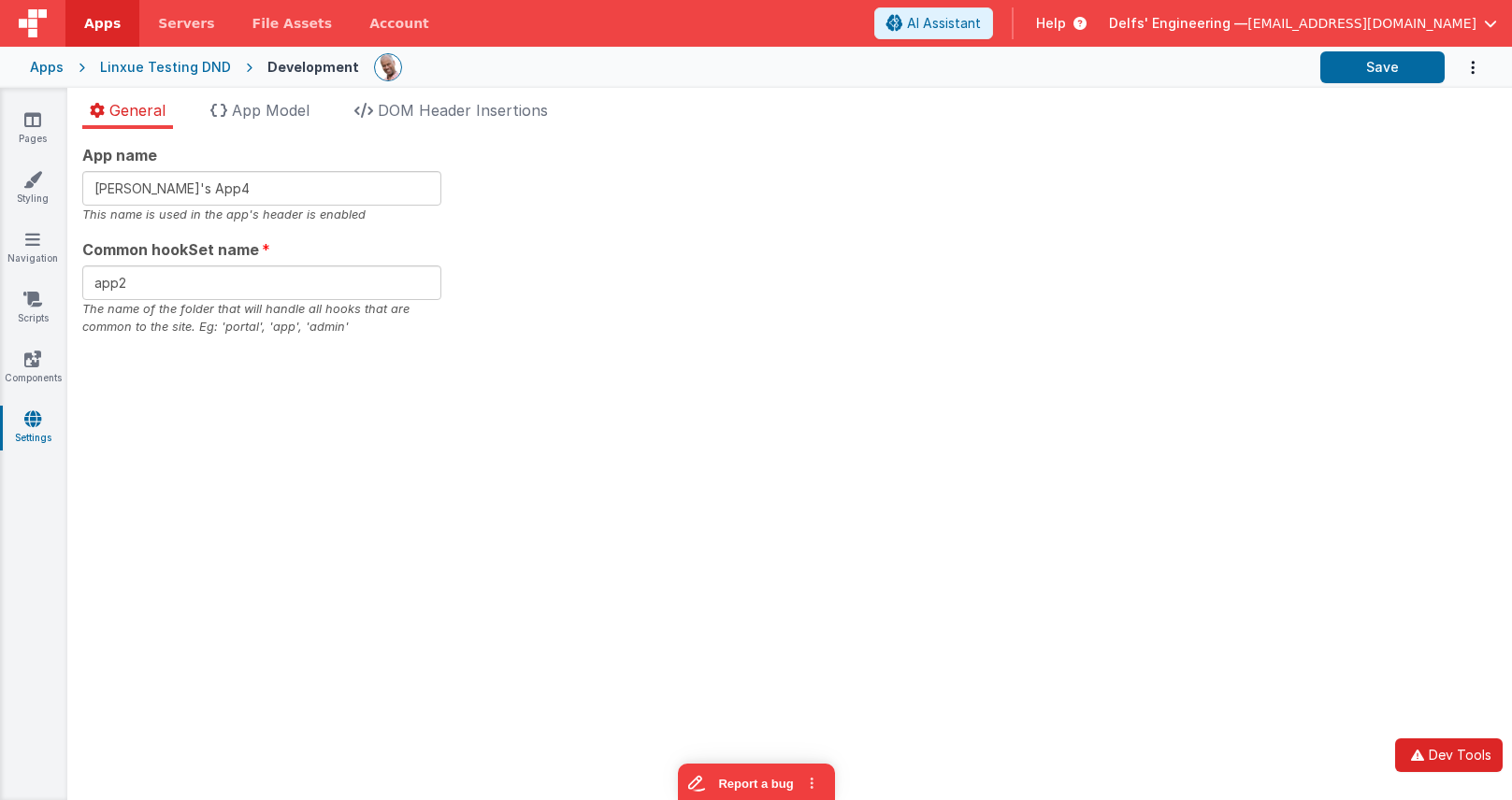
click at [1443, 758] on button "Dev Tools" at bounding box center [1450, 756] width 108 height 34
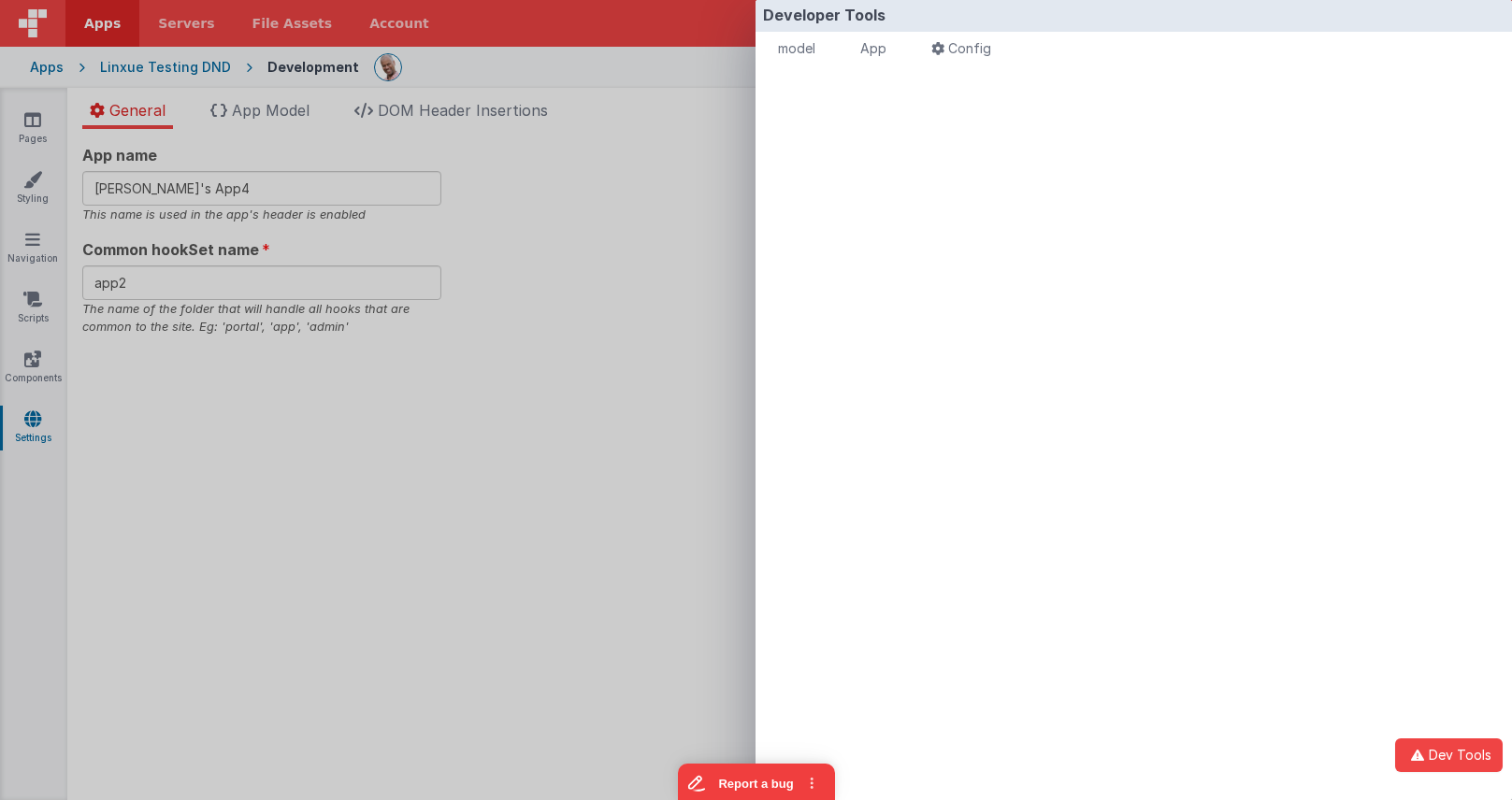
click at [673, 142] on div "Developer Tools model App Params Log (9) Misc Windows Config model - read only …" at bounding box center [756, 400] width 1512 height 800
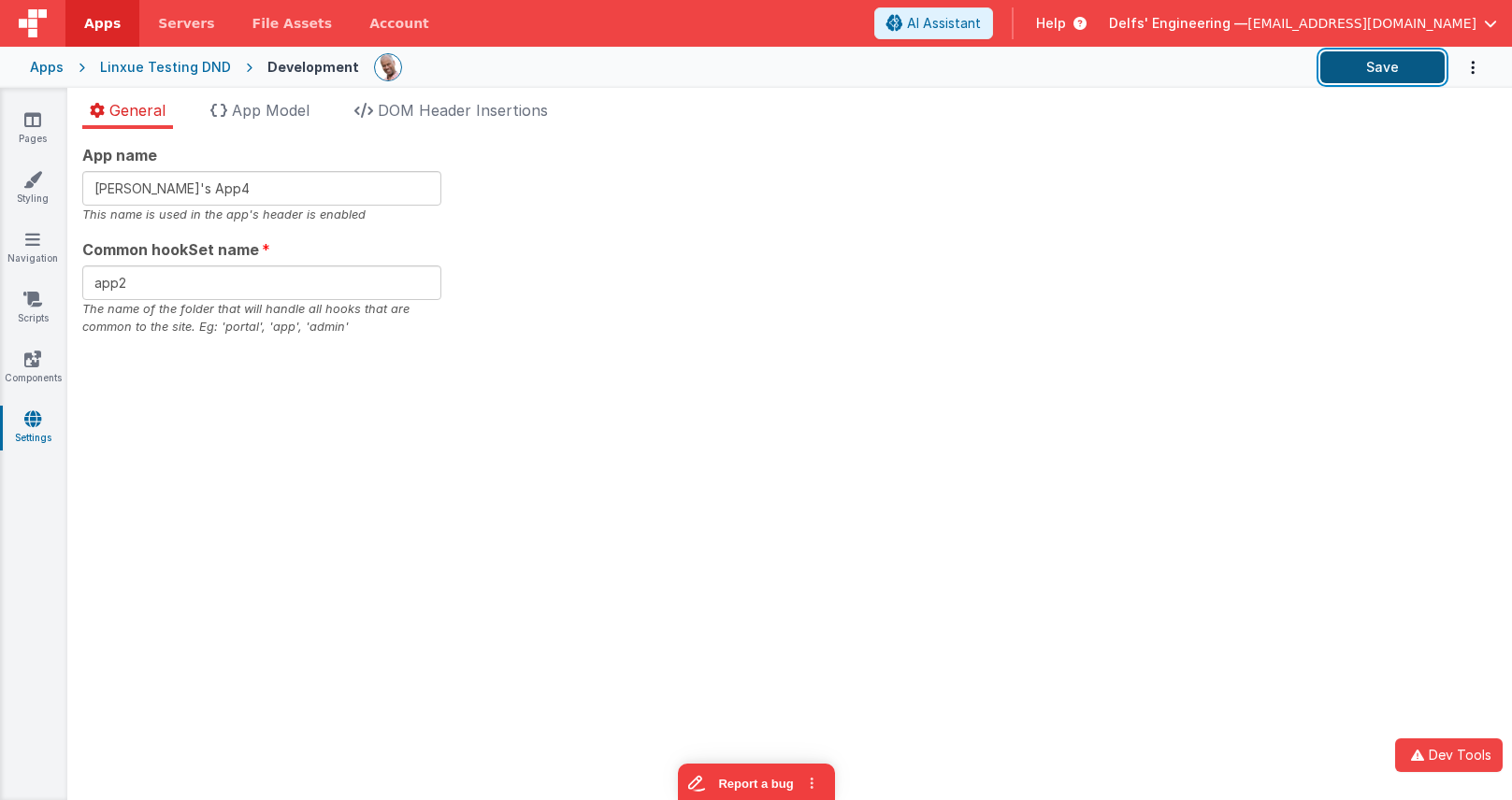
click at [1352, 78] on button "Save" at bounding box center [1382, 67] width 124 height 32
click at [1344, 65] on button "Save" at bounding box center [1382, 67] width 124 height 32
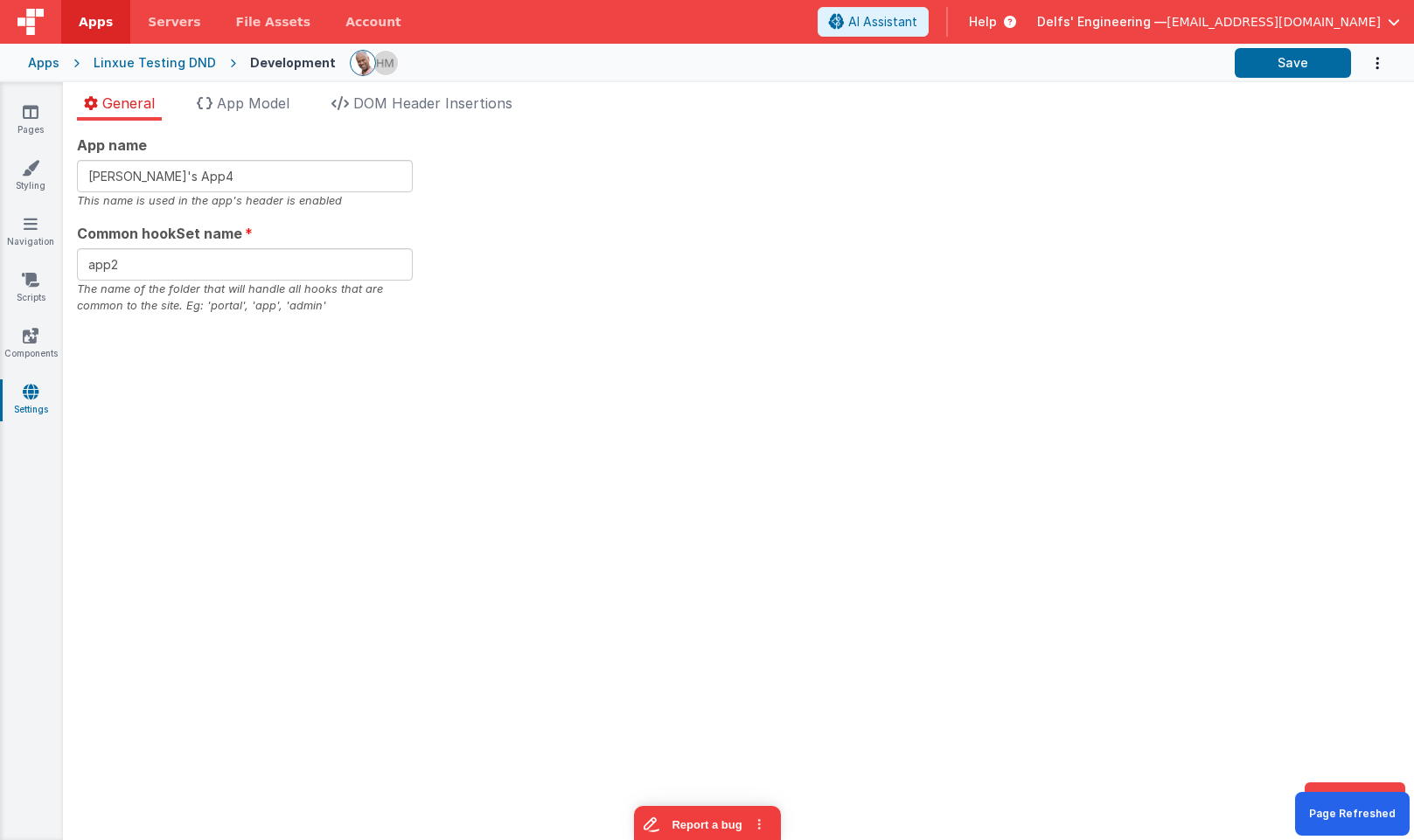
click at [541, 315] on section "Pages Styling Navigation Scripts Components Settings General App Model DOM Head…" at bounding box center [707, 461] width 1414 height 758
drag, startPoint x: 297, startPoint y: 179, endPoint x: 750, endPoint y: 162, distance: 453.3
click at [297, 179] on input "[PERSON_NAME]'s App4" at bounding box center [244, 176] width 336 height 33
click at [1298, 66] on button "Save" at bounding box center [1293, 63] width 116 height 30
click at [1261, 69] on button "Save" at bounding box center [1293, 63] width 116 height 30
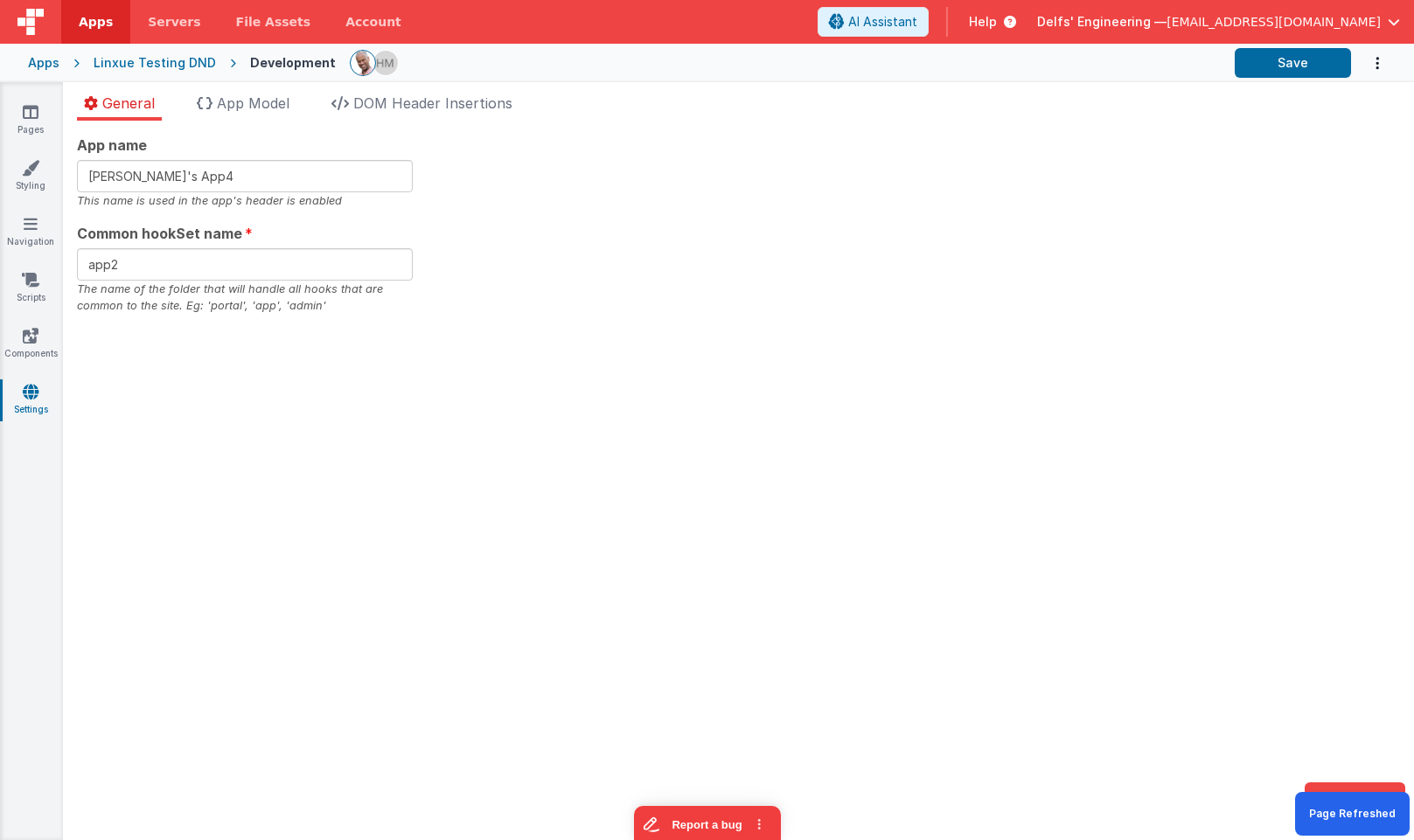
click at [1124, 104] on section "Pages Styling Navigation Scripts Components Settings General App Model DOM Head…" at bounding box center [707, 461] width 1414 height 758
drag, startPoint x: 1258, startPoint y: 66, endPoint x: 1167, endPoint y: 91, distance: 94.4
click at [1258, 66] on button "Save" at bounding box center [1293, 63] width 116 height 30
click at [1279, 60] on button "Save" at bounding box center [1293, 63] width 116 height 30
click at [711, 250] on section "Pages Styling Navigation Scripts Components Settings General App Model DOM Head…" at bounding box center [707, 461] width 1414 height 758
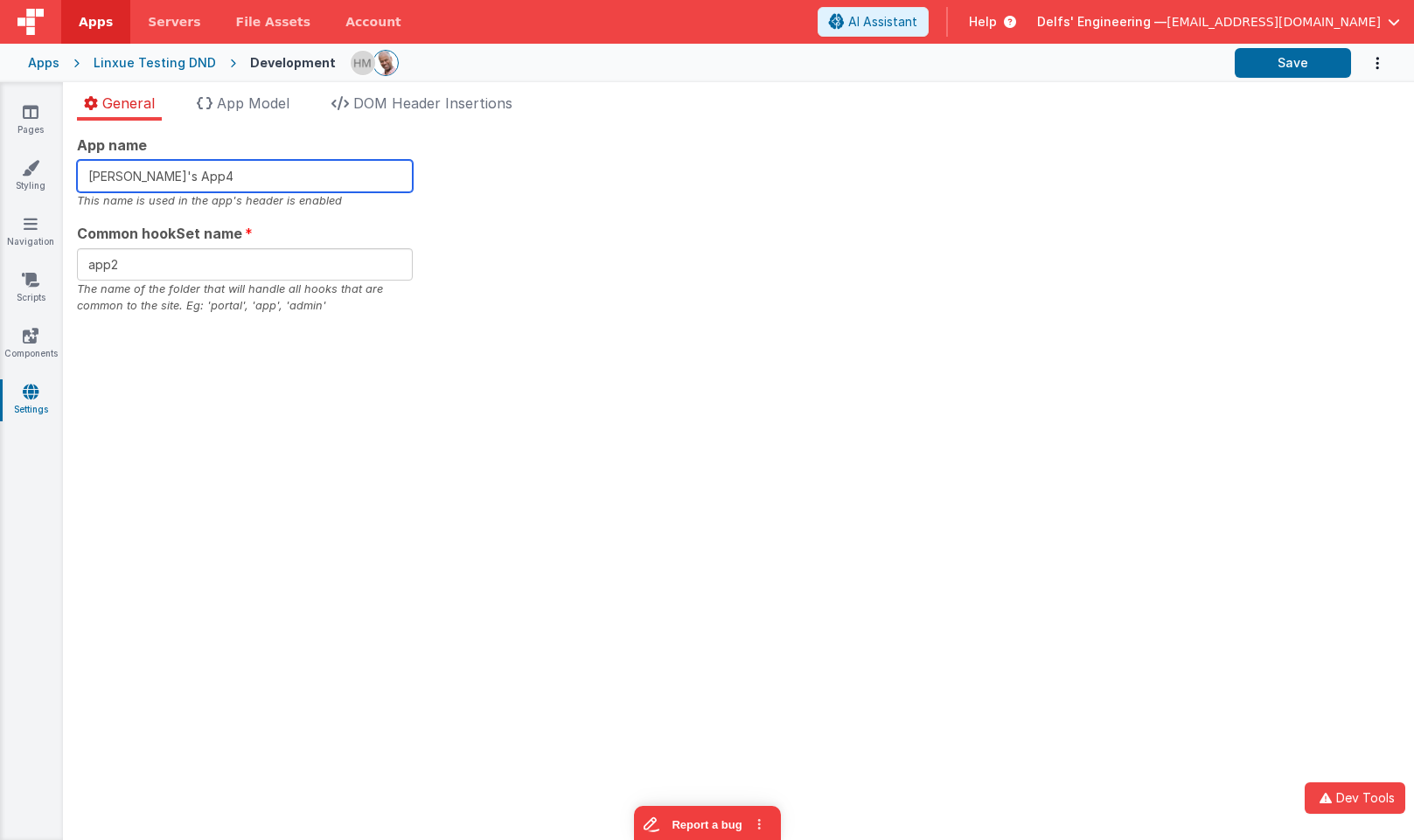
click at [300, 167] on input "[PERSON_NAME]'s App4" at bounding box center [244, 176] width 336 height 33
